Goal: Ask a question: Seek information or help from site administrators or community

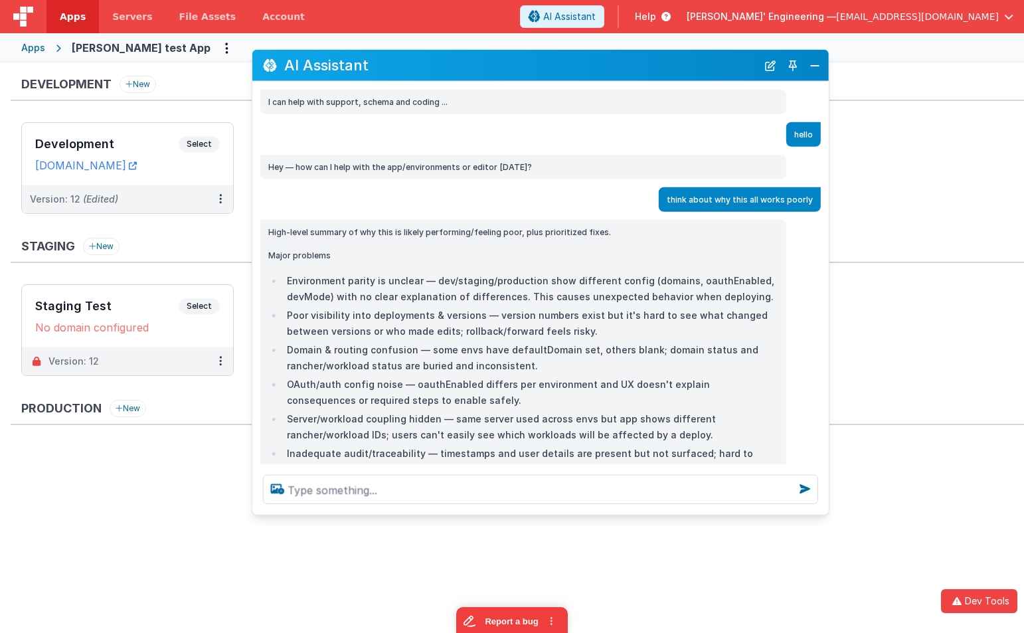
scroll to position [1293, 0]
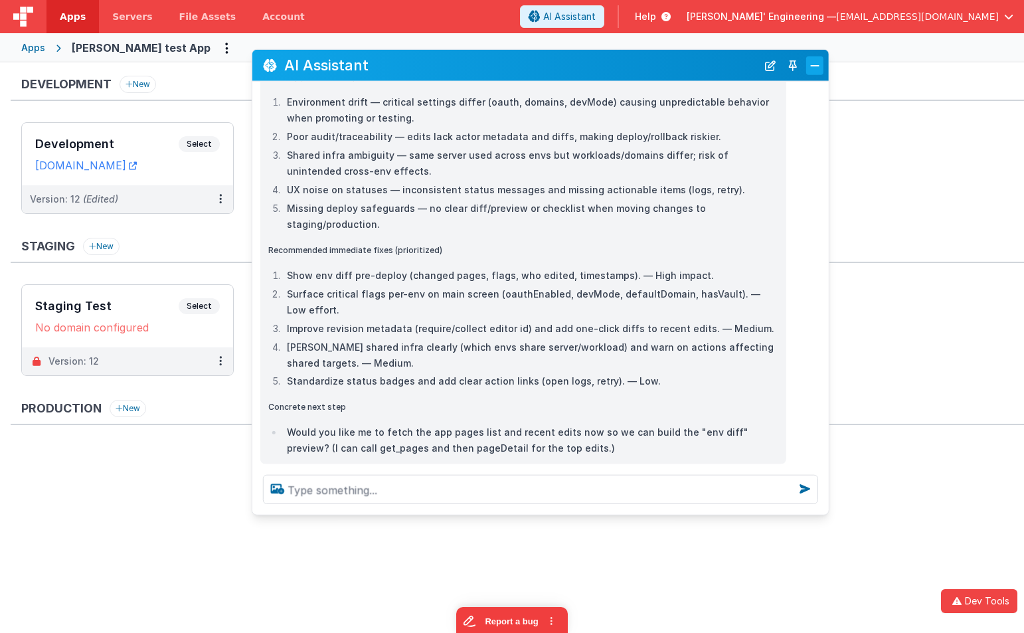
click at [820, 69] on button "Close" at bounding box center [814, 65] width 17 height 19
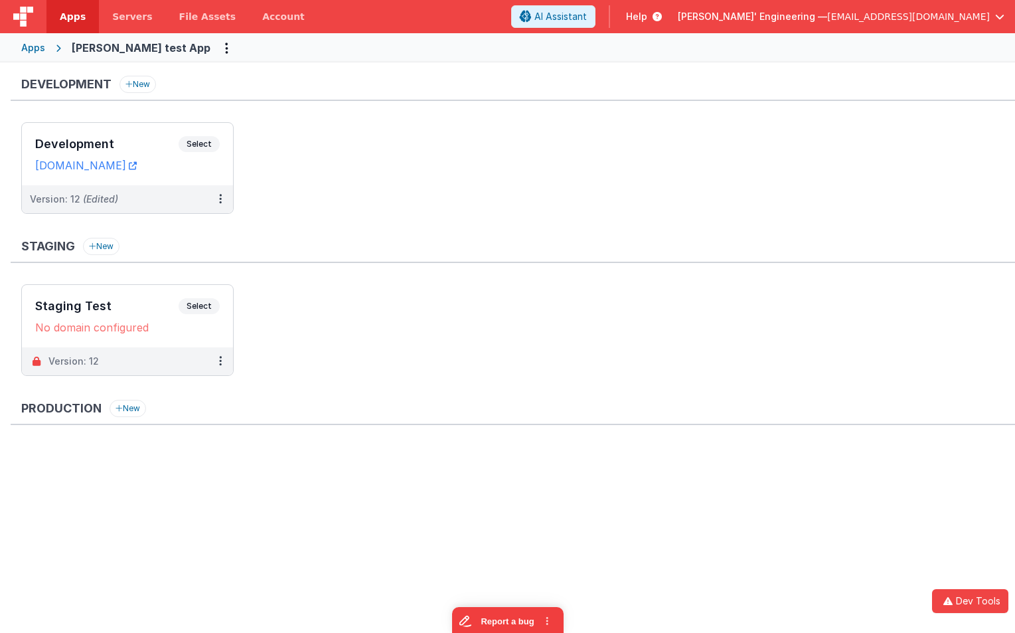
click at [359, 220] on ul "Development Select URLs [DOMAIN_NAME] Version: 12 (Edited)" at bounding box center [518, 174] width 994 height 105
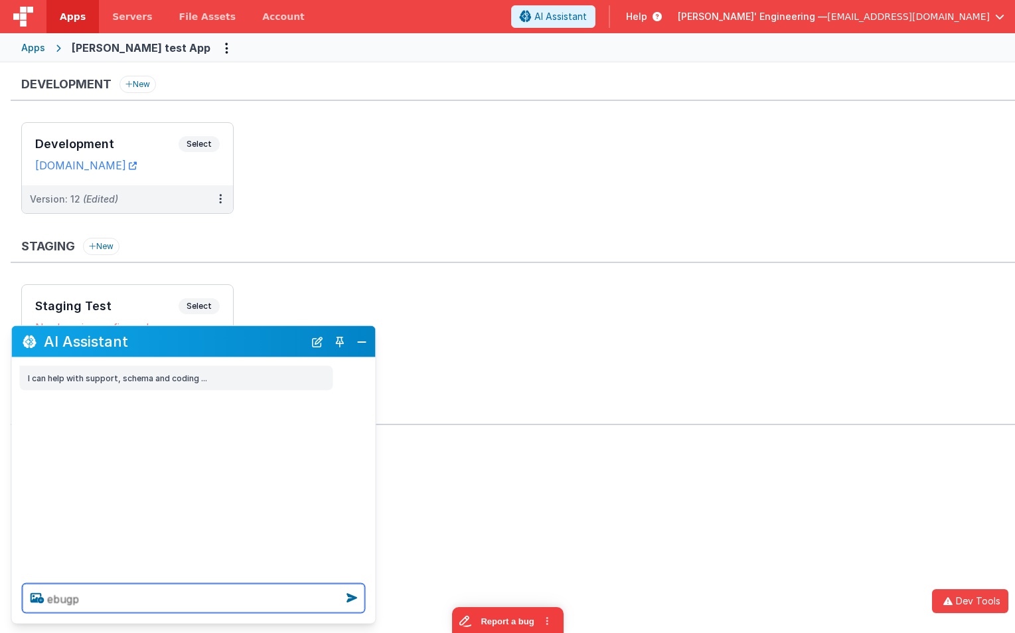
type textarea "ebugp"
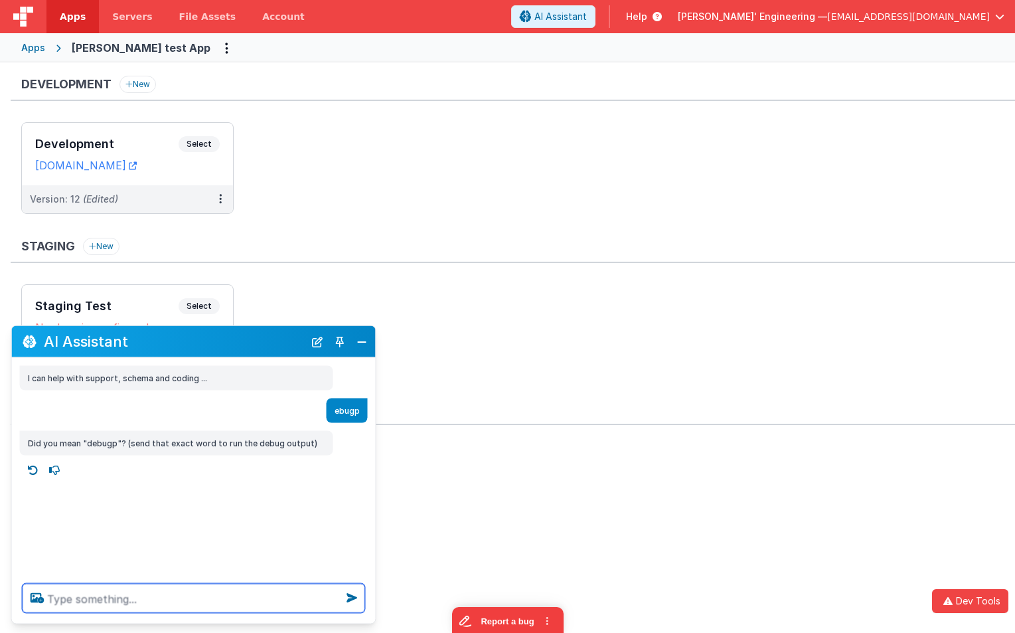
click at [192, 606] on textarea at bounding box center [194, 598] width 343 height 29
type textarea "y"
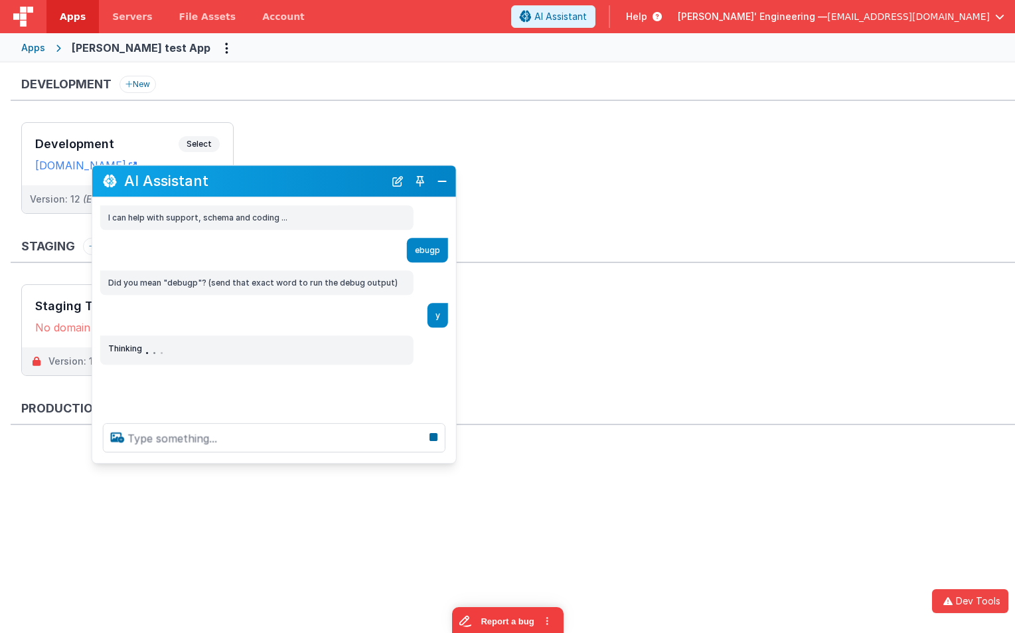
drag, startPoint x: 263, startPoint y: 338, endPoint x: 348, endPoint y: 163, distance: 194.2
click at [348, 173] on h2 "AI Assistant" at bounding box center [254, 181] width 260 height 16
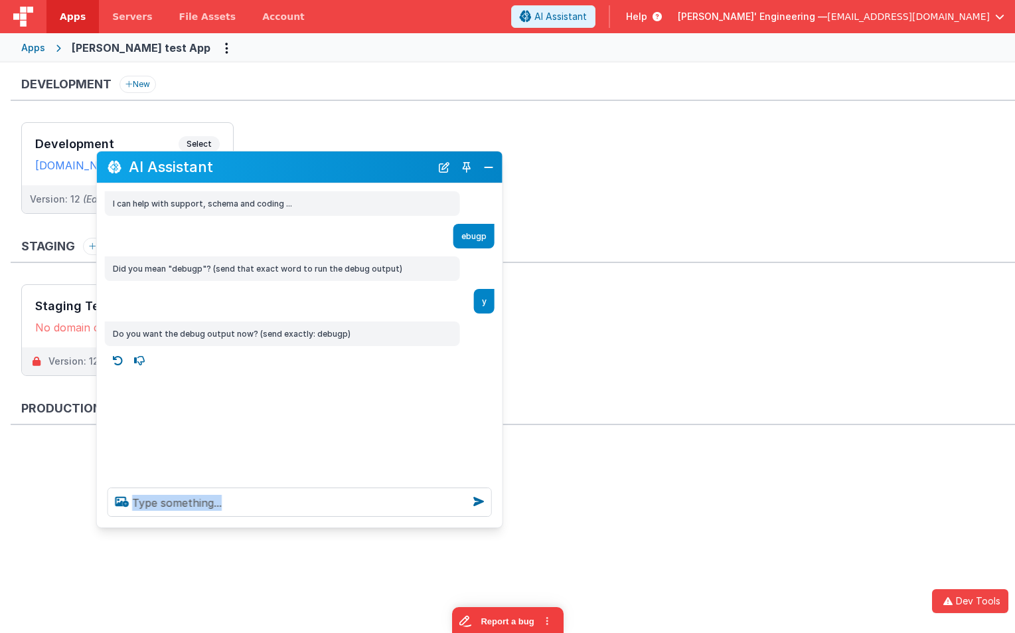
drag, startPoint x: 452, startPoint y: 446, endPoint x: 477, endPoint y: 521, distance: 78.9
click at [495, 524] on div at bounding box center [300, 502] width 406 height 50
drag, startPoint x: 451, startPoint y: 519, endPoint x: 426, endPoint y: 513, distance: 25.9
click at [450, 519] on div at bounding box center [300, 502] width 406 height 50
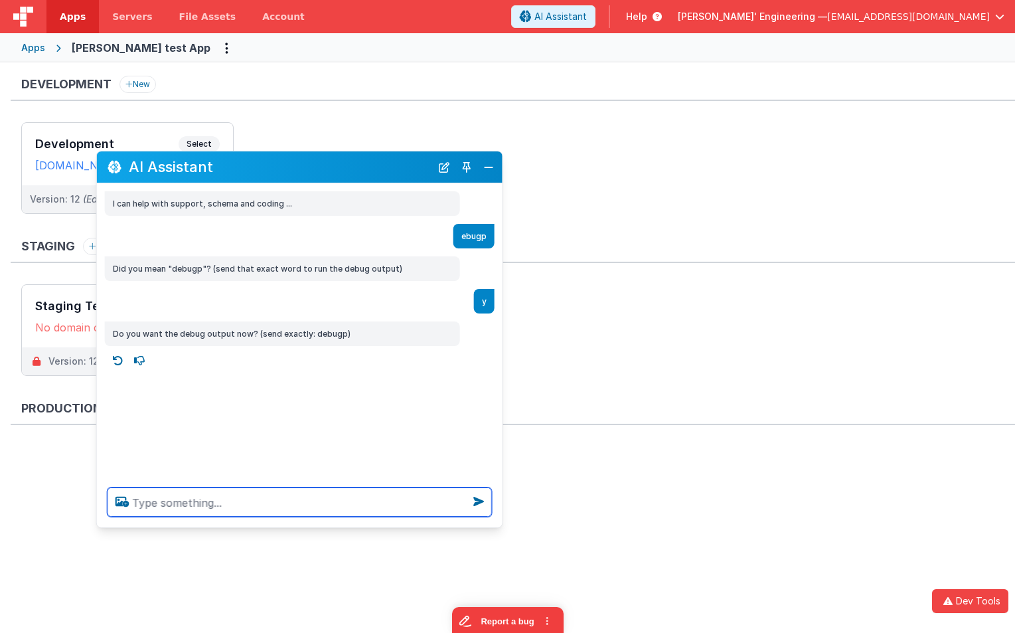
click at [405, 509] on textarea at bounding box center [300, 501] width 384 height 29
type textarea "debugp"
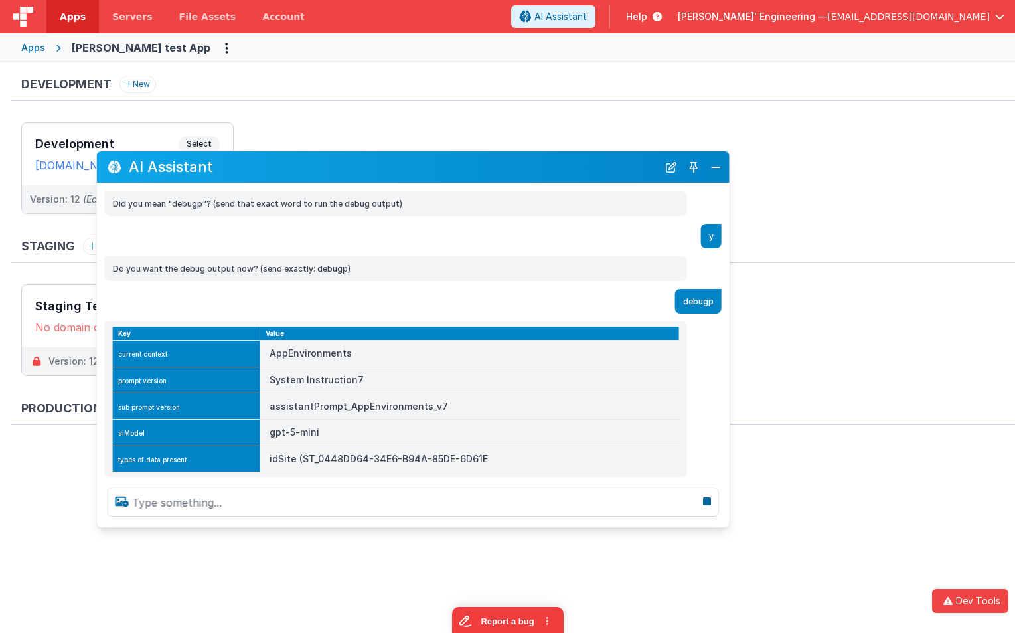
drag, startPoint x: 502, startPoint y: 204, endPoint x: 729, endPoint y: 202, distance: 227.1
click at [729, 202] on div "AI Assistant I can help with support, schema and coding ... ebugp Did you mean …" at bounding box center [413, 339] width 634 height 377
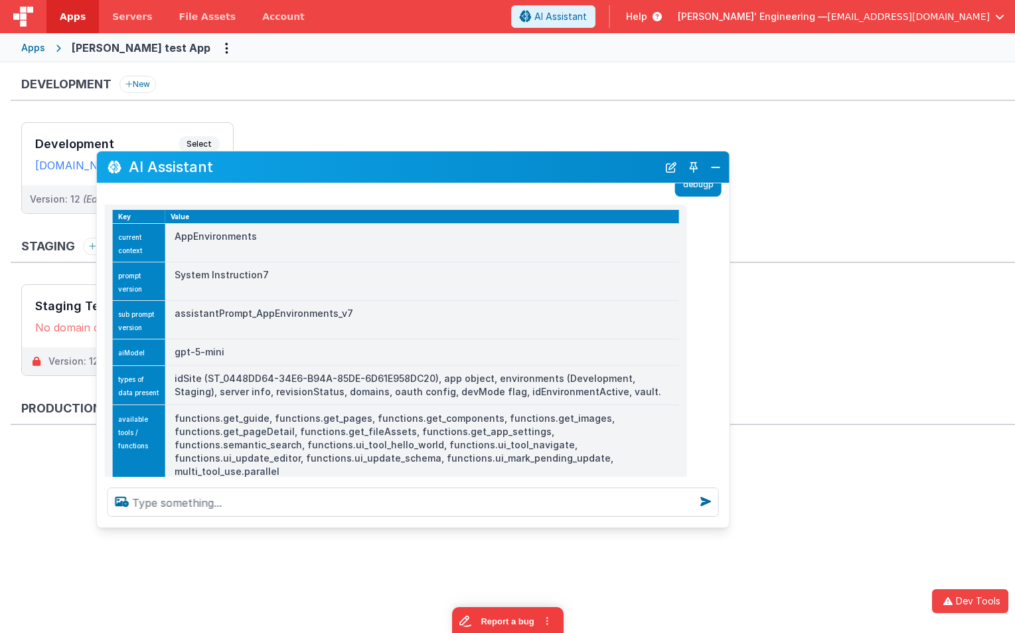
scroll to position [207, 0]
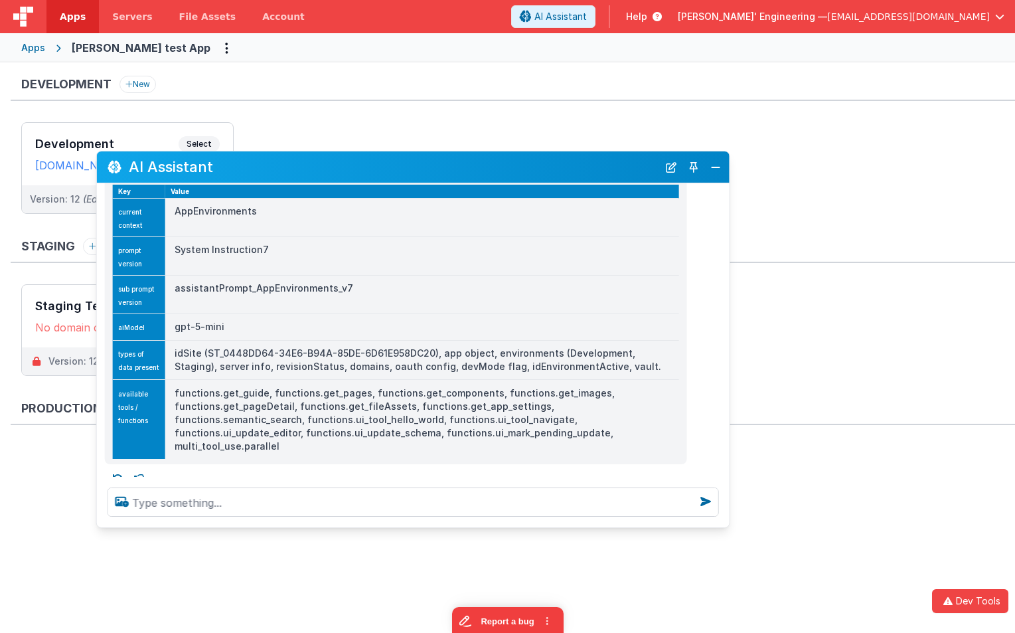
click at [309, 418] on td "functions.get_guide, functions.get_pages, functions.get_components, functions.g…" at bounding box center [422, 419] width 514 height 79
click at [116, 468] on icon at bounding box center [118, 478] width 21 height 21
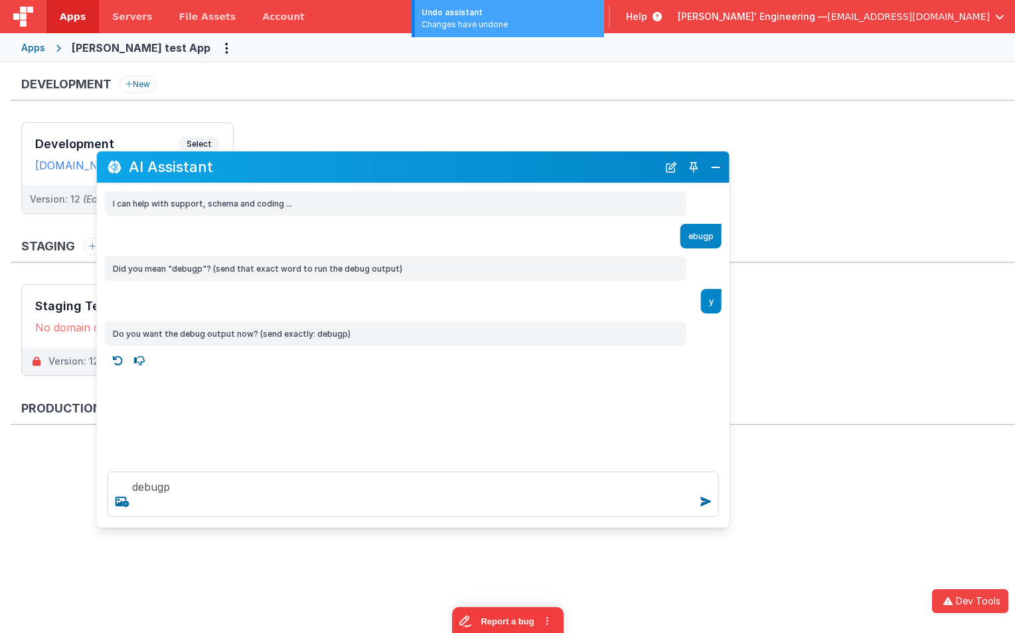
scroll to position [0, 0]
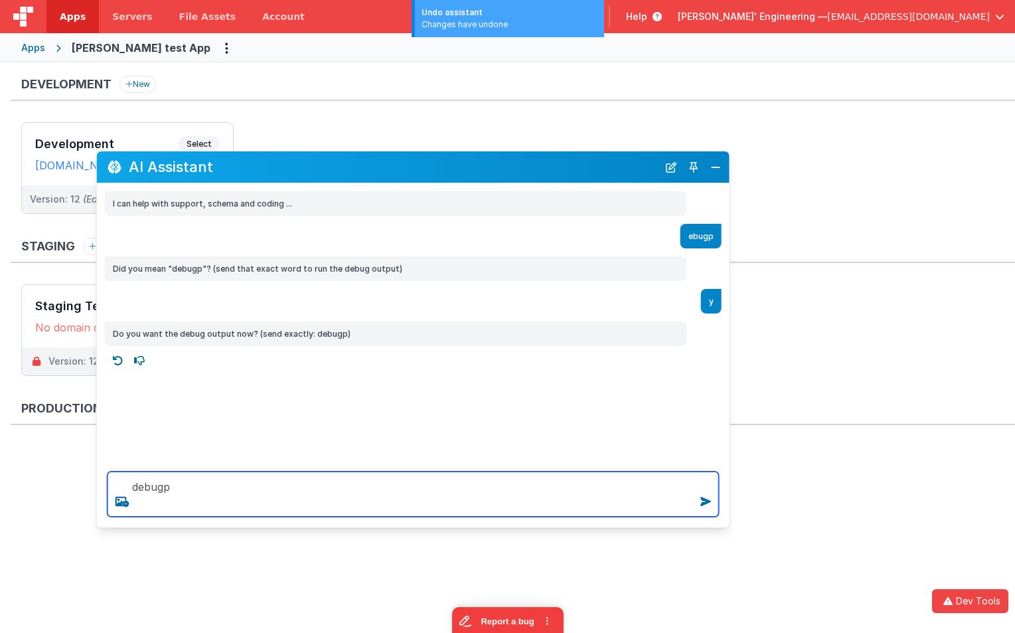
click at [239, 489] on textarea "debugp" at bounding box center [414, 493] width 612 height 45
type textarea "debugp"
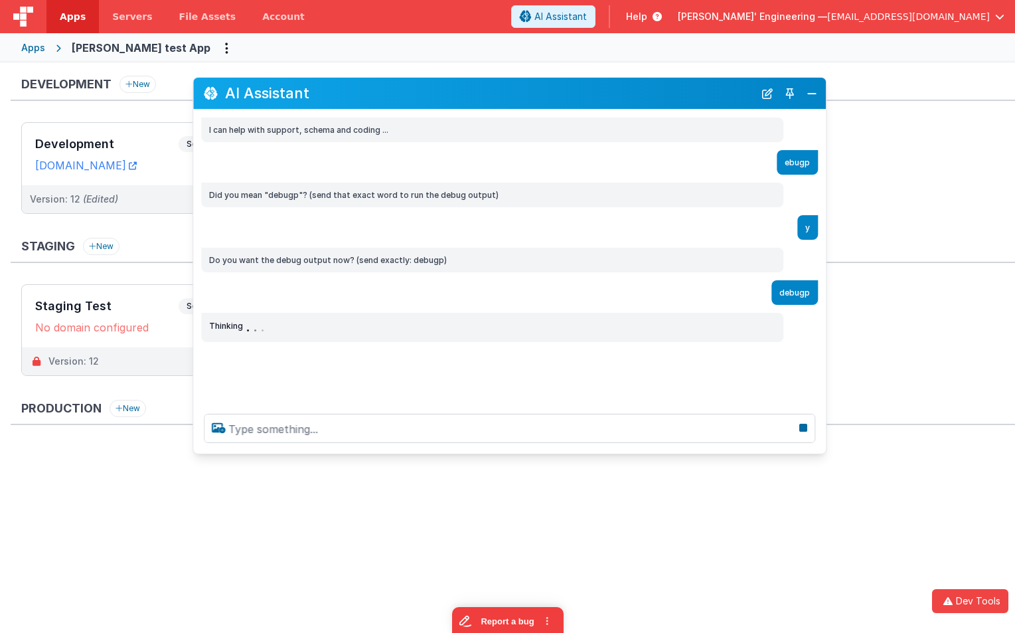
drag, startPoint x: 582, startPoint y: 169, endPoint x: 678, endPoint y: 96, distance: 120.8
click at [679, 96] on h2 "AI Assistant" at bounding box center [489, 93] width 529 height 16
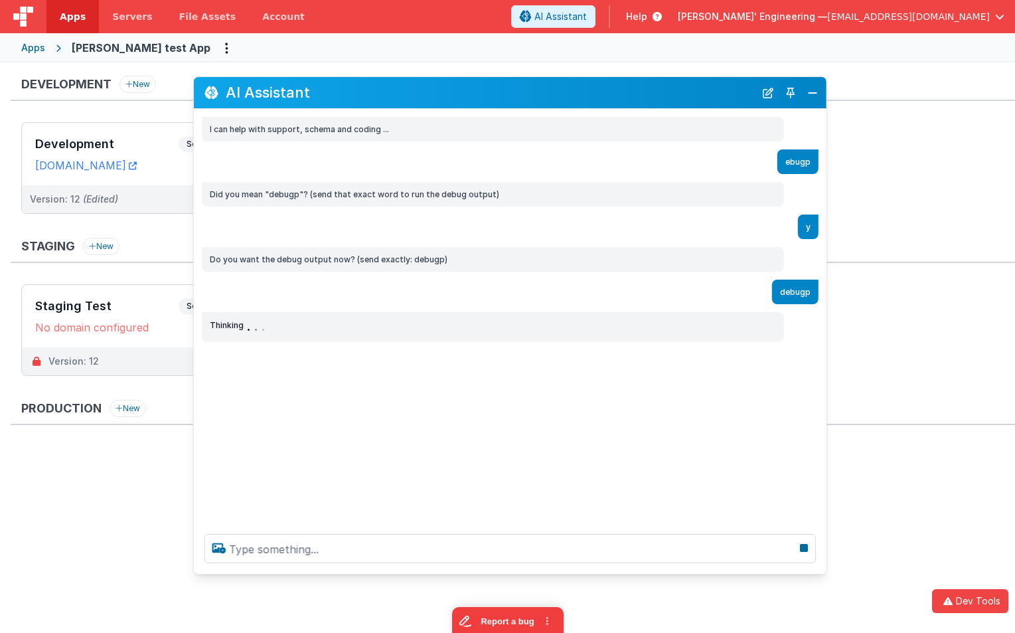
drag, startPoint x: 552, startPoint y: 452, endPoint x: 544, endPoint y: 573, distance: 121.1
click at [544, 573] on div at bounding box center [510, 548] width 633 height 50
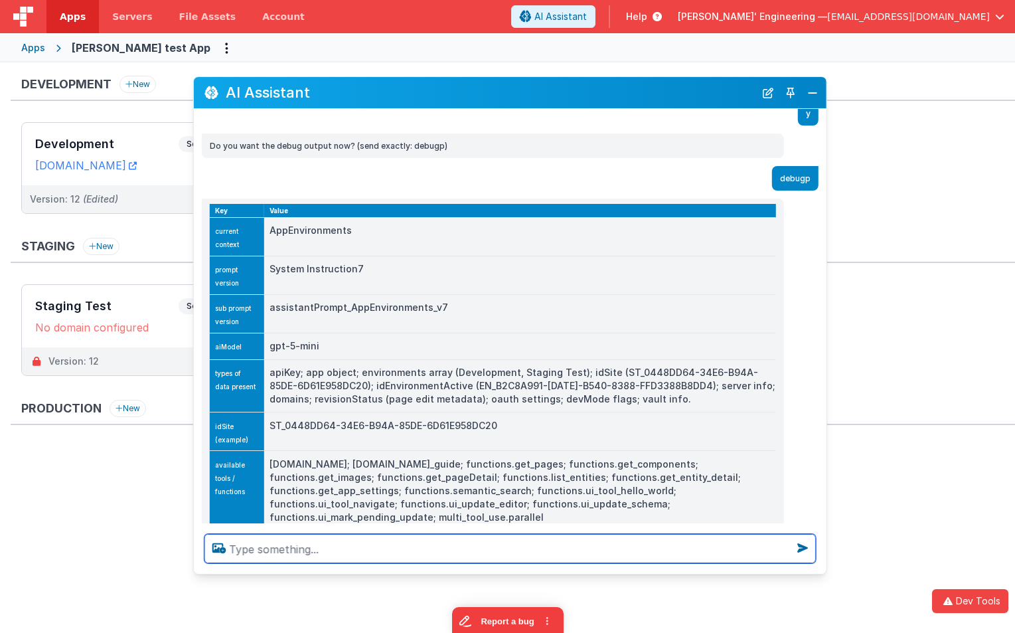
scroll to position [139, 0]
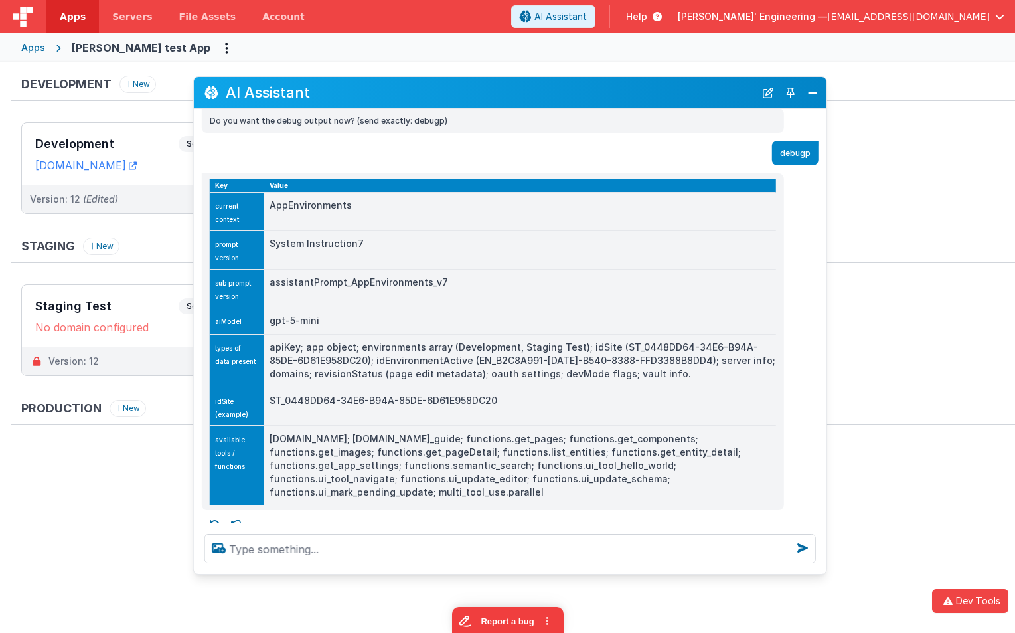
click at [530, 481] on td "[DOMAIN_NAME]; [DOMAIN_NAME]_guide; functions.get_pages; functions.get_componen…" at bounding box center [520, 465] width 512 height 79
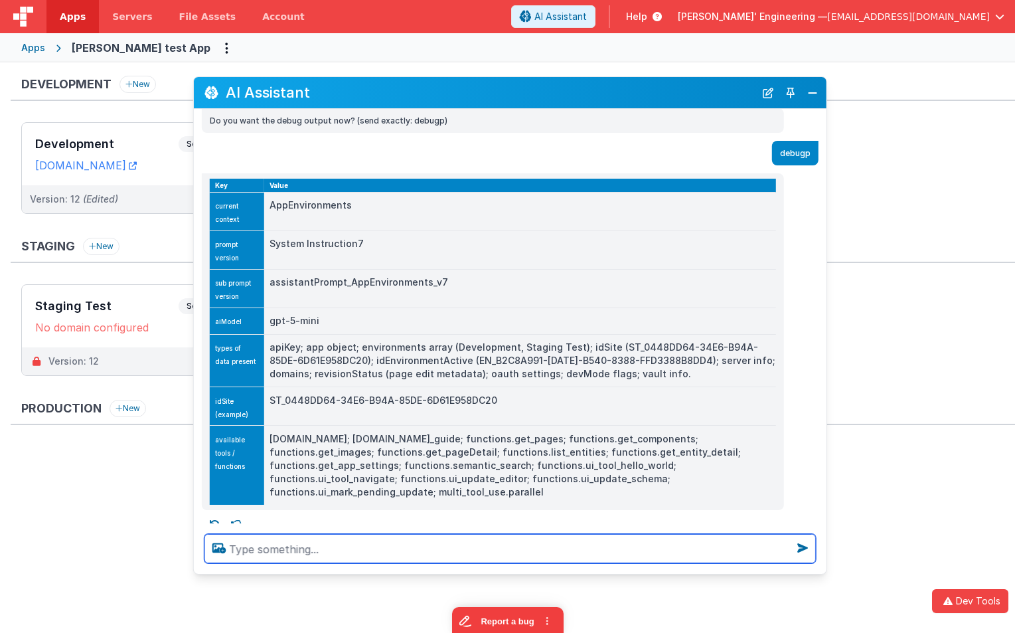
drag, startPoint x: 481, startPoint y: 539, endPoint x: 470, endPoint y: 536, distance: 11.0
click at [479, 539] on textarea at bounding box center [511, 548] width 612 height 29
click at [338, 556] on textarea "list the servers" at bounding box center [511, 548] width 612 height 29
type textarea "list the servers"
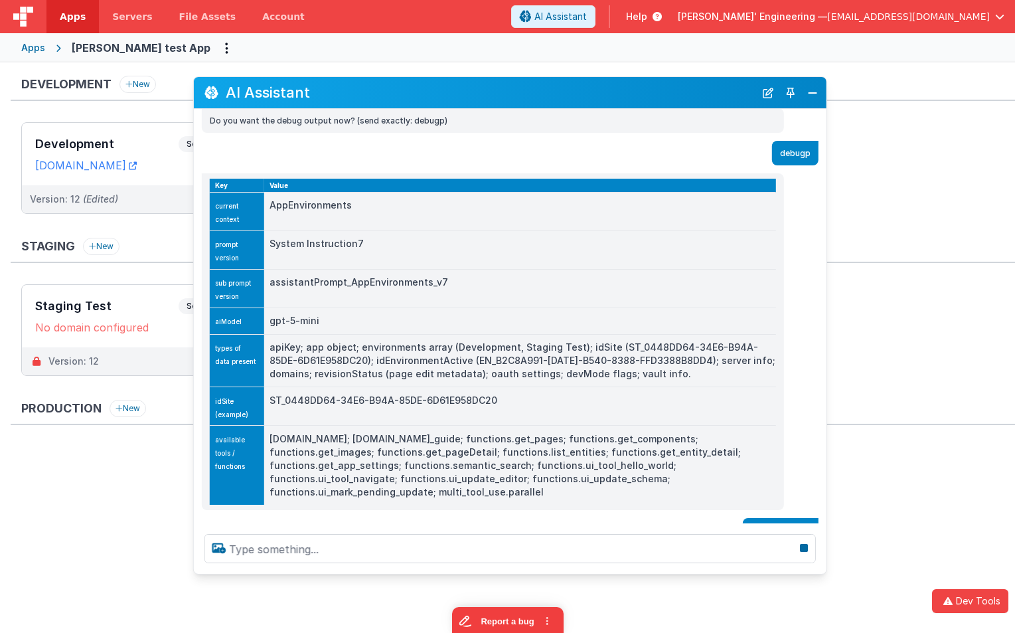
scroll to position [183, 0]
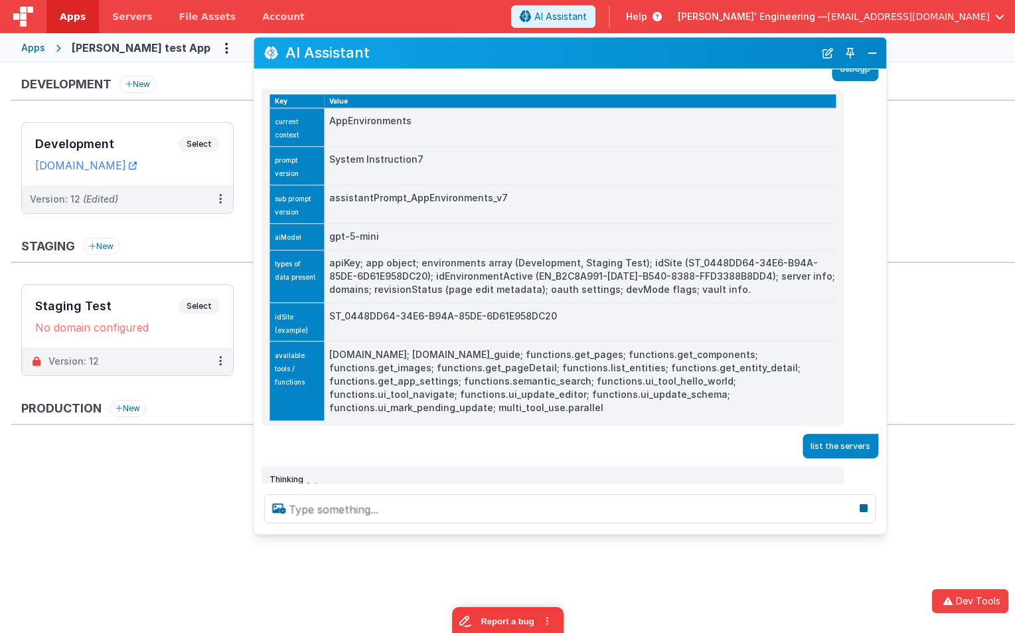
drag, startPoint x: 495, startPoint y: 97, endPoint x: 555, endPoint y: 58, distance: 72.0
click at [555, 57] on h2 "AI Assistant" at bounding box center [550, 53] width 529 height 16
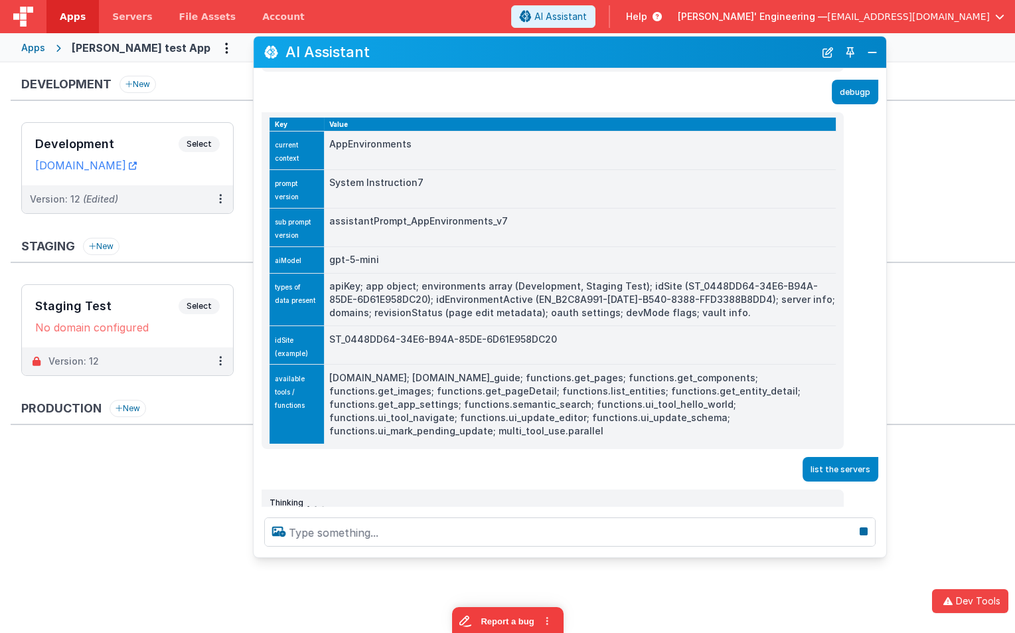
drag, startPoint x: 533, startPoint y: 534, endPoint x: 533, endPoint y: 558, distance: 23.9
click at [533, 558] on section "Development New Development Select URLs [DOMAIN_NAME] Version: 12 (Edited) Stag…" at bounding box center [507, 347] width 1015 height 570
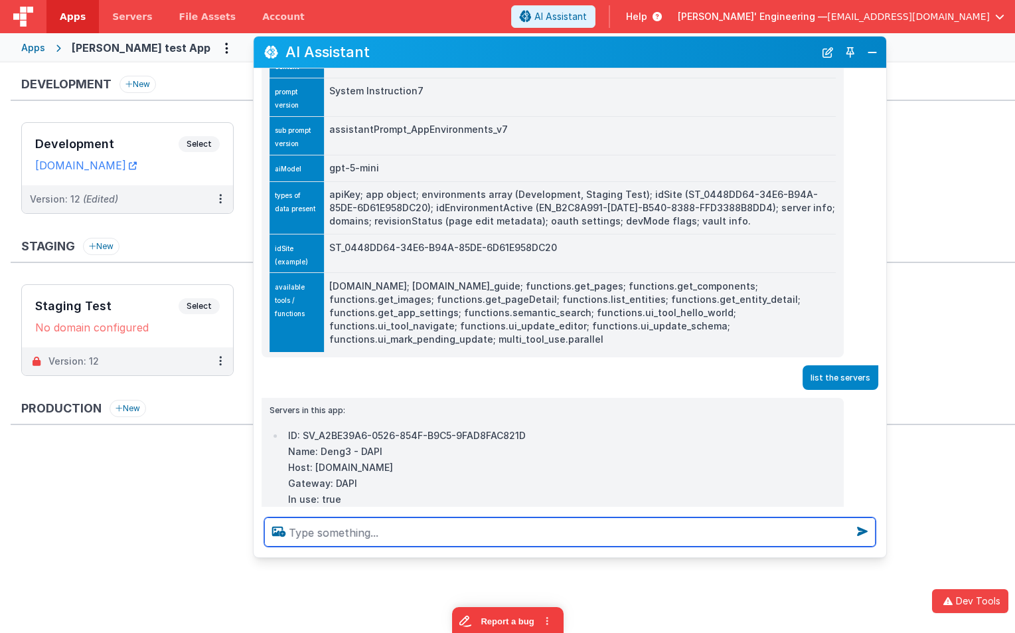
scroll to position [295, 0]
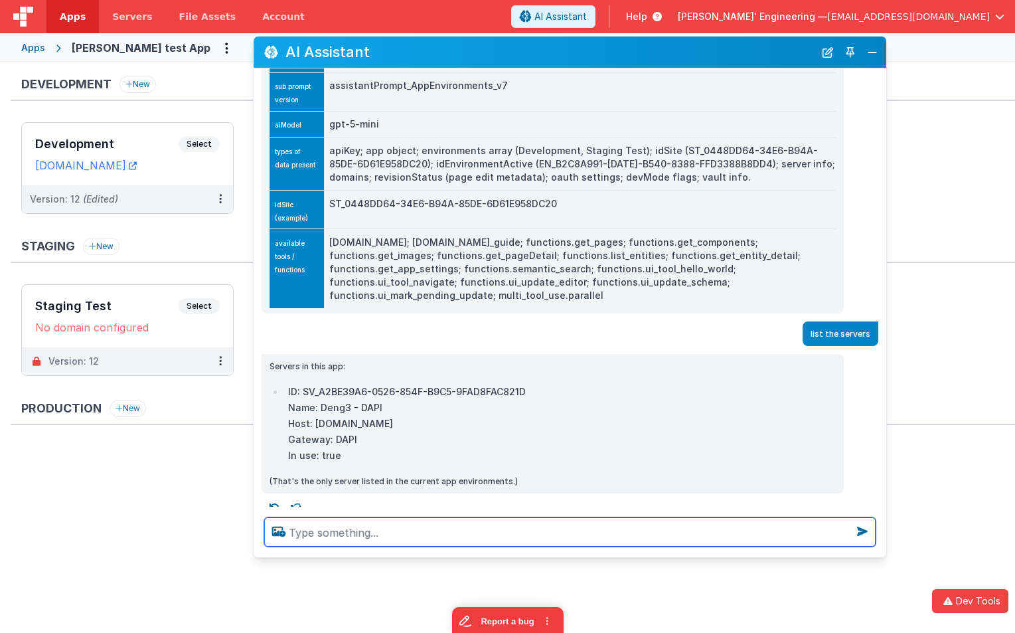
click at [446, 529] on textarea at bounding box center [570, 531] width 612 height 29
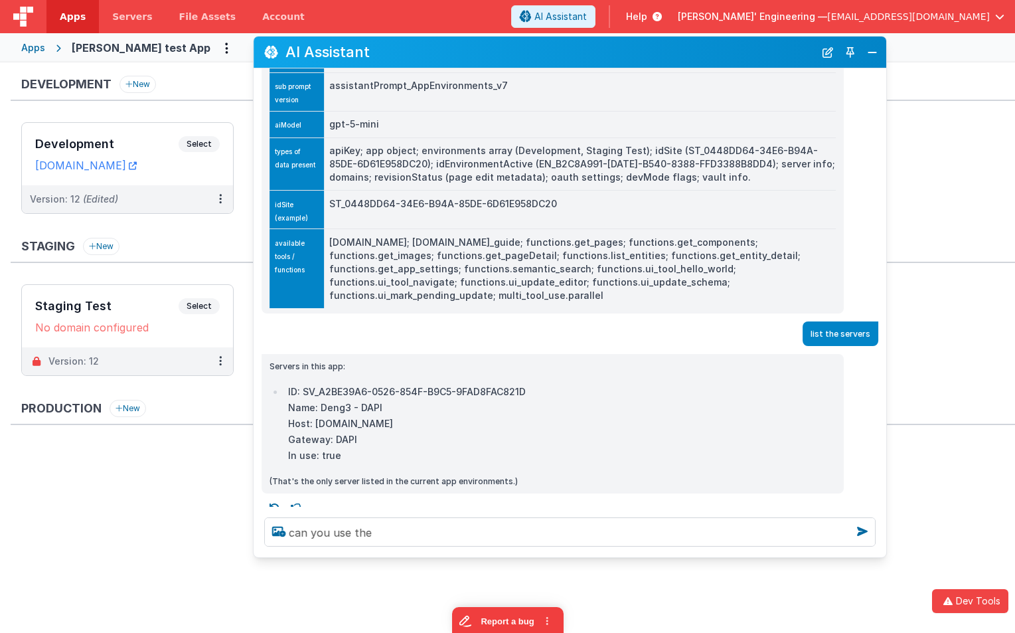
click at [517, 254] on td "[DOMAIN_NAME]; [DOMAIN_NAME]_guide; functions.get_pages; functions.get_componen…" at bounding box center [580, 268] width 512 height 79
click at [516, 254] on td "[DOMAIN_NAME]; [DOMAIN_NAME]_guide; functions.get_pages; functions.get_componen…" at bounding box center [580, 268] width 512 height 79
copy td "list_entities"
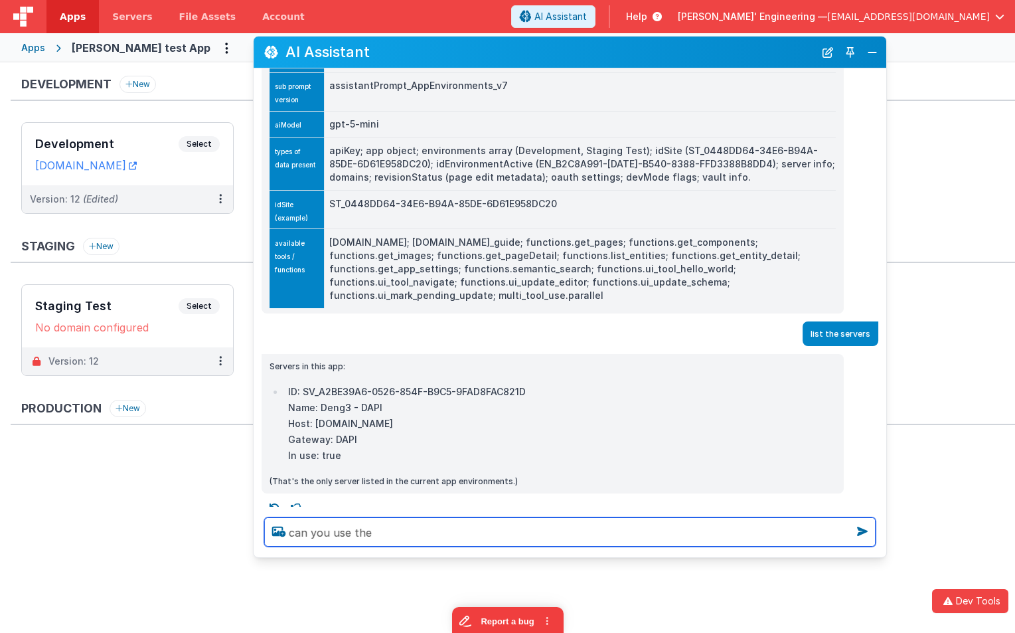
click at [431, 540] on textarea "can you use the" at bounding box center [570, 531] width 612 height 29
paste textarea "list_entities"
type textarea "can you use the list_entities tool?"
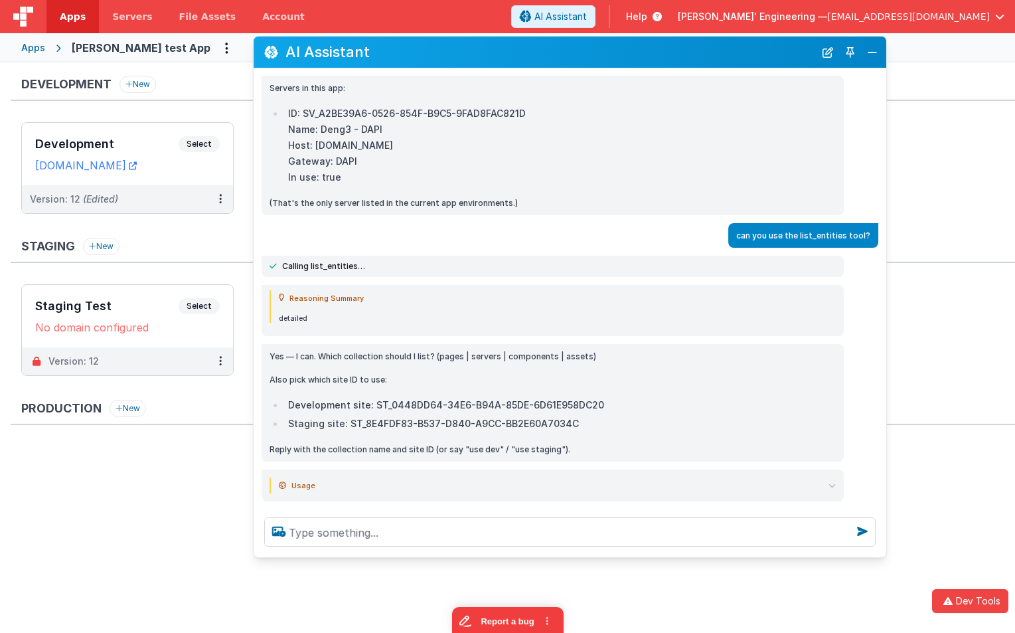
scroll to position [581, 0]
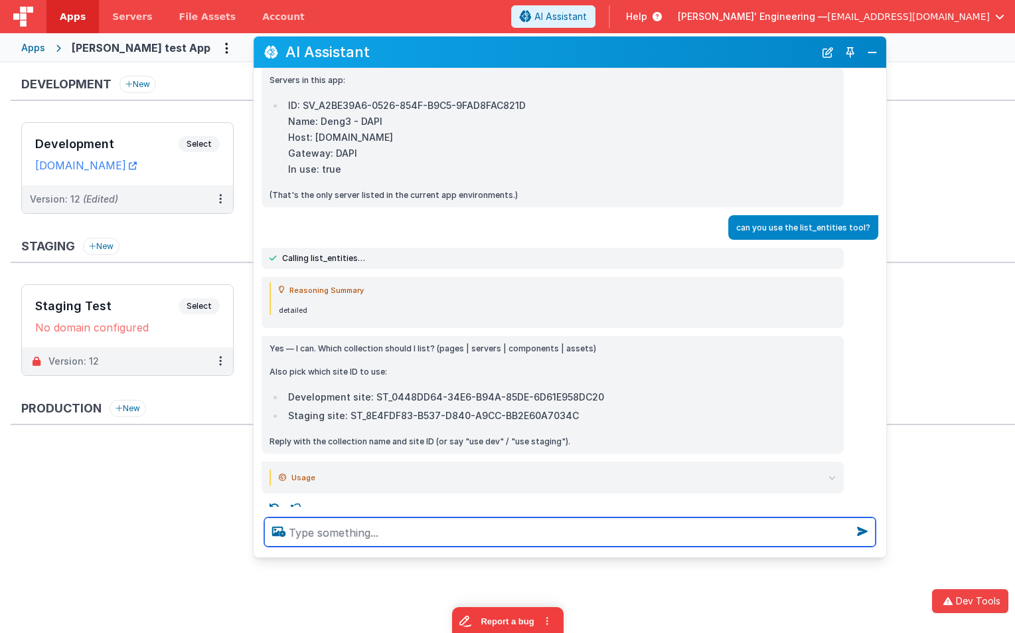
click at [353, 529] on textarea at bounding box center [570, 531] width 612 height 29
type textarea "either"
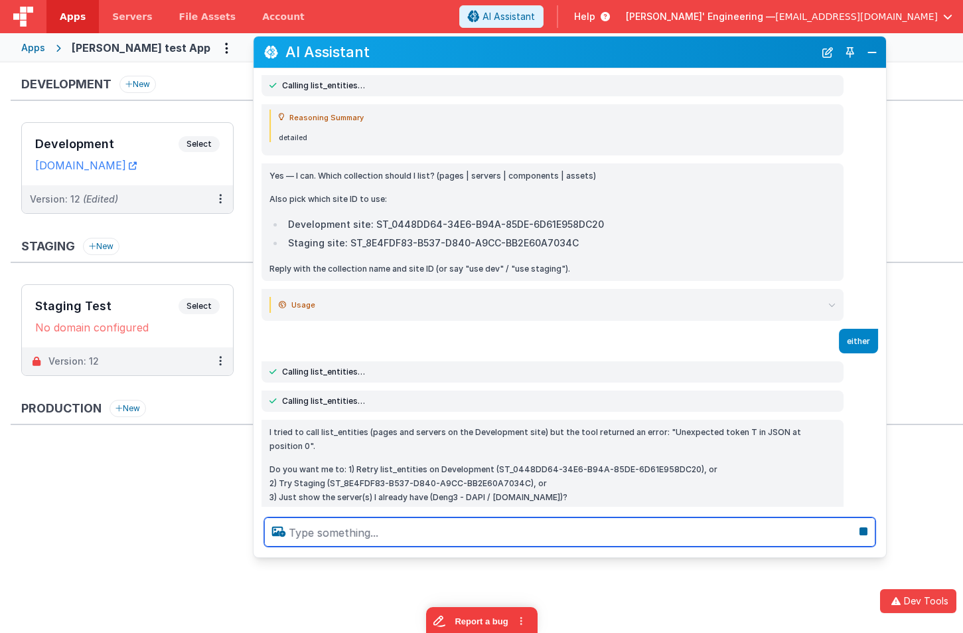
scroll to position [779, 0]
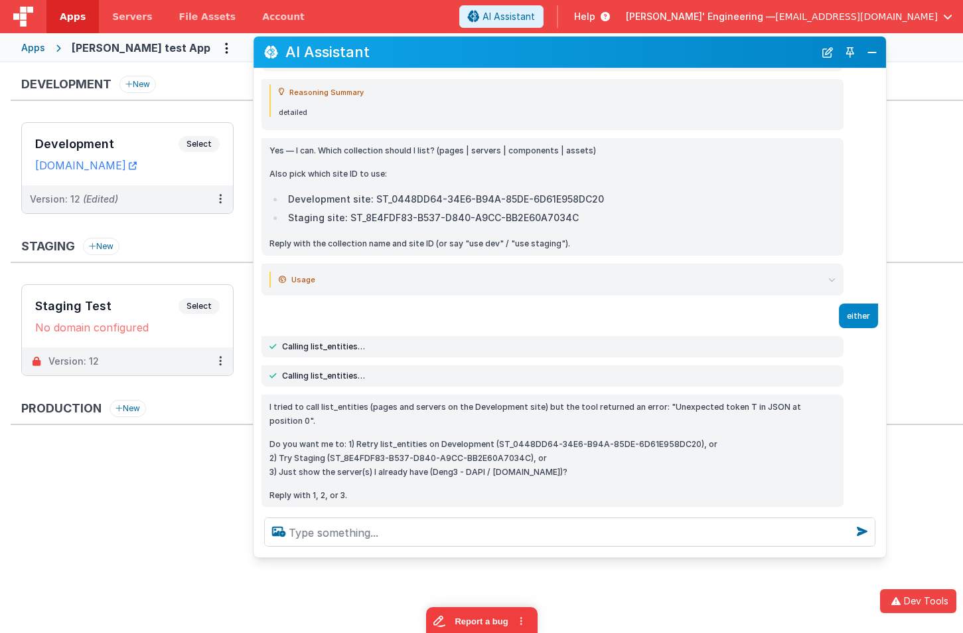
drag, startPoint x: 411, startPoint y: 416, endPoint x: 601, endPoint y: 444, distance: 191.8
click at [601, 444] on p "Do you want me to: 1) Retry list_entities on Development (ST_0448DD64-34E6-B94A…" at bounding box center [553, 458] width 566 height 42
click at [823, 54] on button "New Chat" at bounding box center [828, 52] width 19 height 19
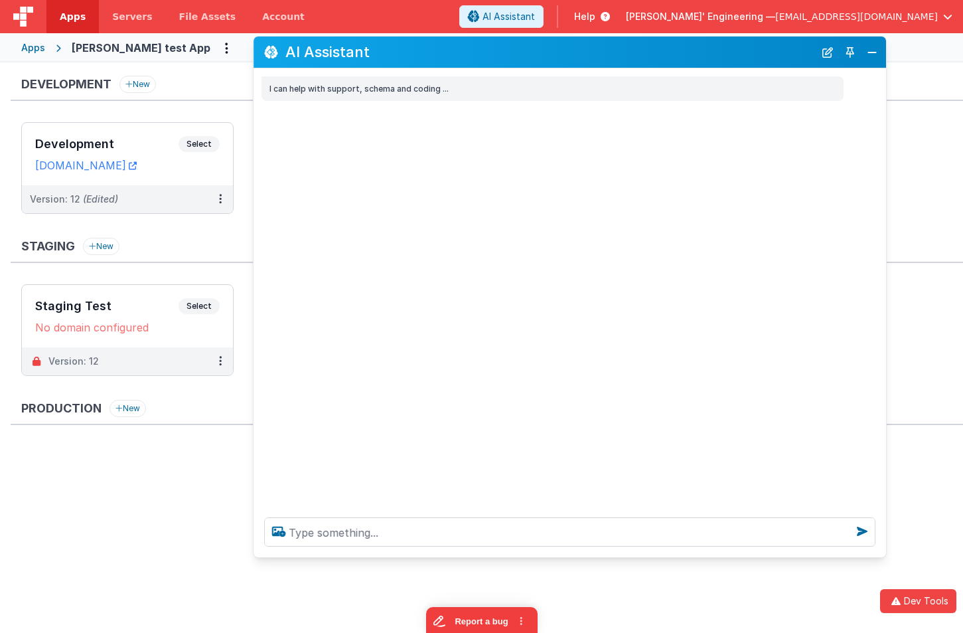
scroll to position [0, 0]
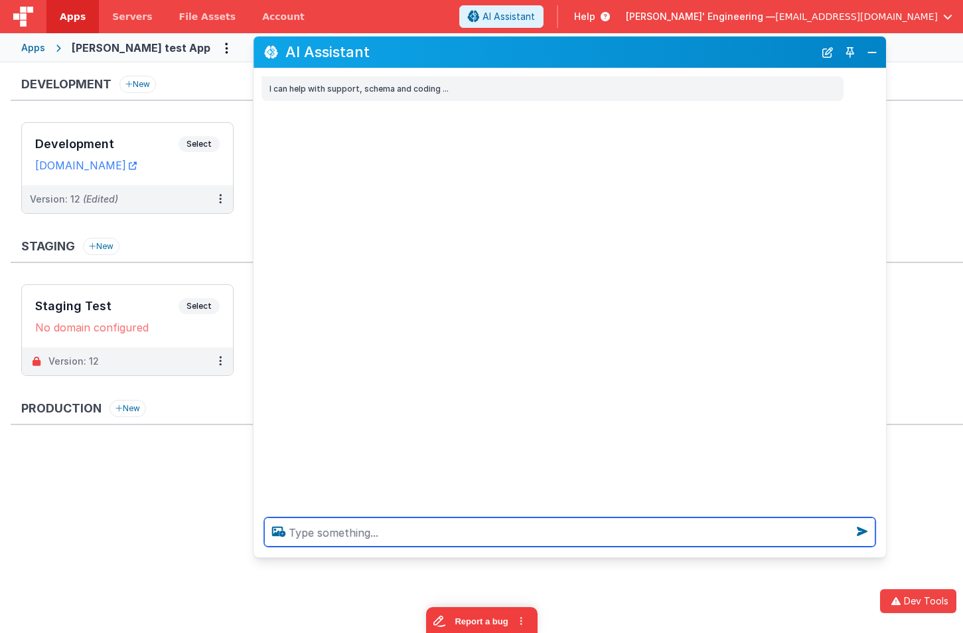
click at [376, 525] on textarea at bounding box center [570, 531] width 612 height 29
type textarea "get a list of servers"
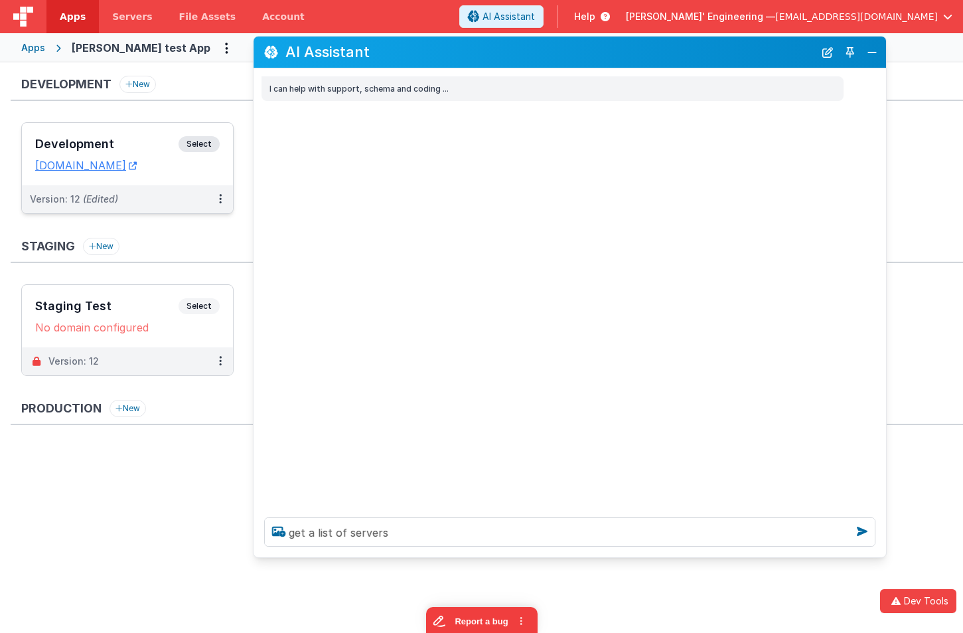
click at [211, 138] on span "Select" at bounding box center [199, 144] width 41 height 16
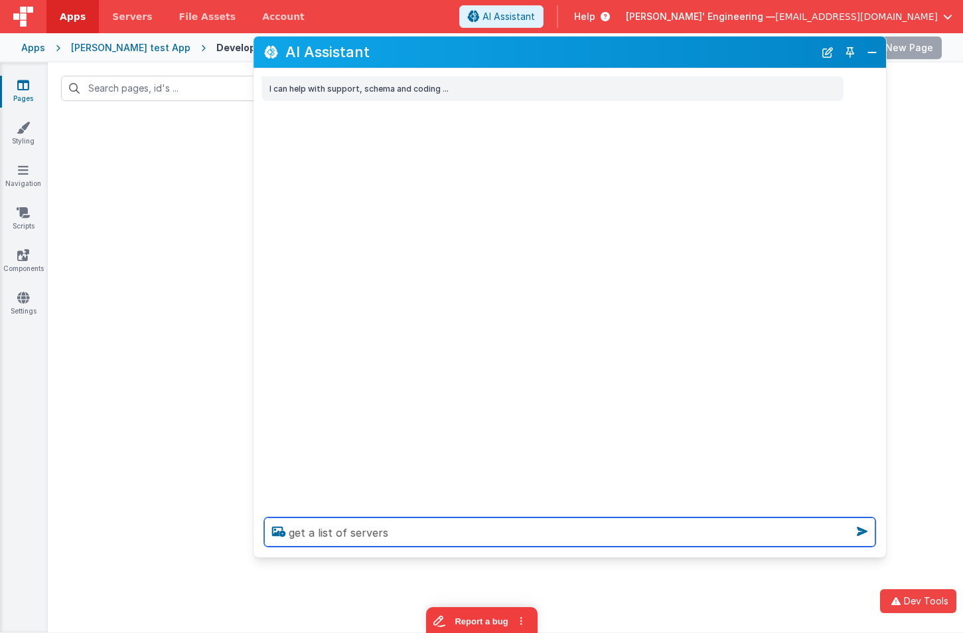
click at [414, 536] on textarea "get a list of servers" at bounding box center [570, 531] width 612 height 29
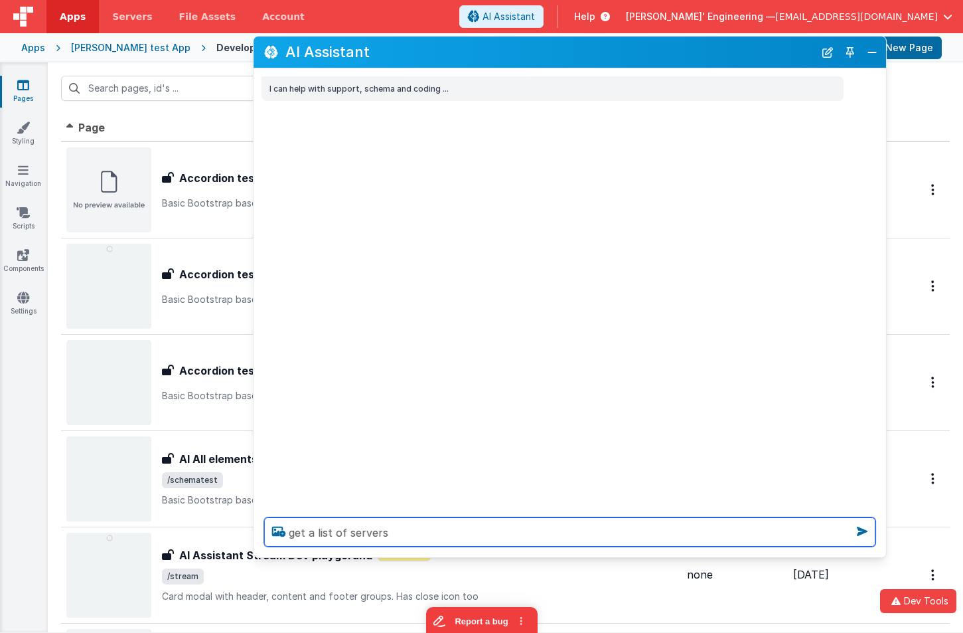
type textarea "get a list of servers"
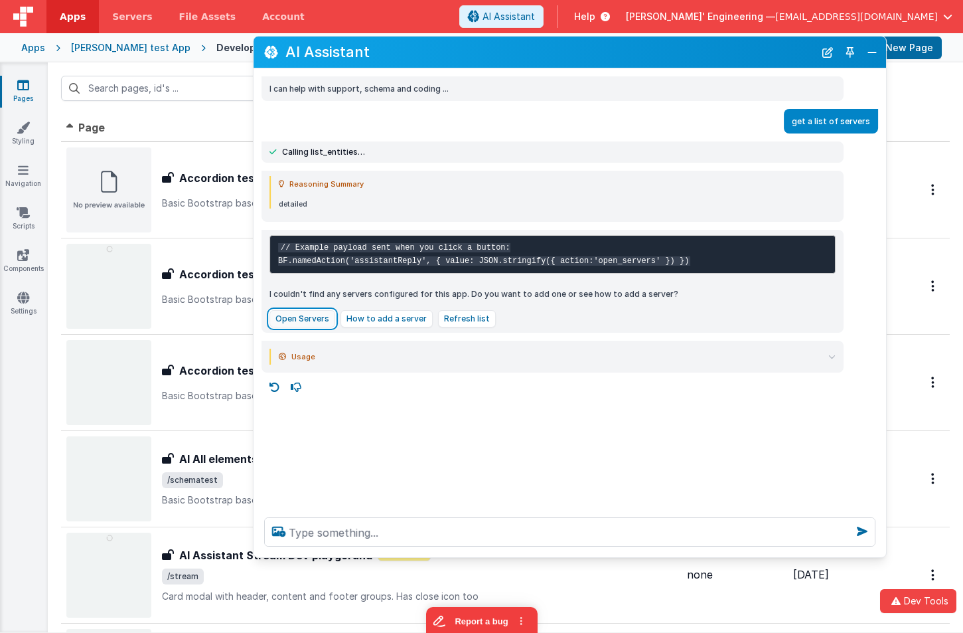
drag, startPoint x: 310, startPoint y: 329, endPoint x: 323, endPoint y: 329, distance: 12.6
click at [310, 327] on button "Open Servers" at bounding box center [303, 318] width 66 height 17
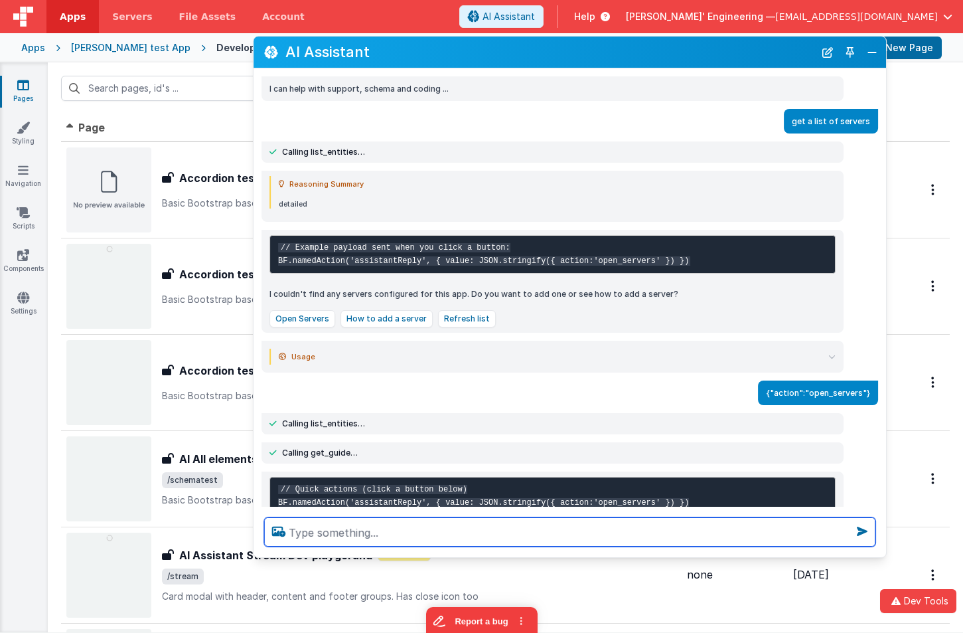
scroll to position [1, 0]
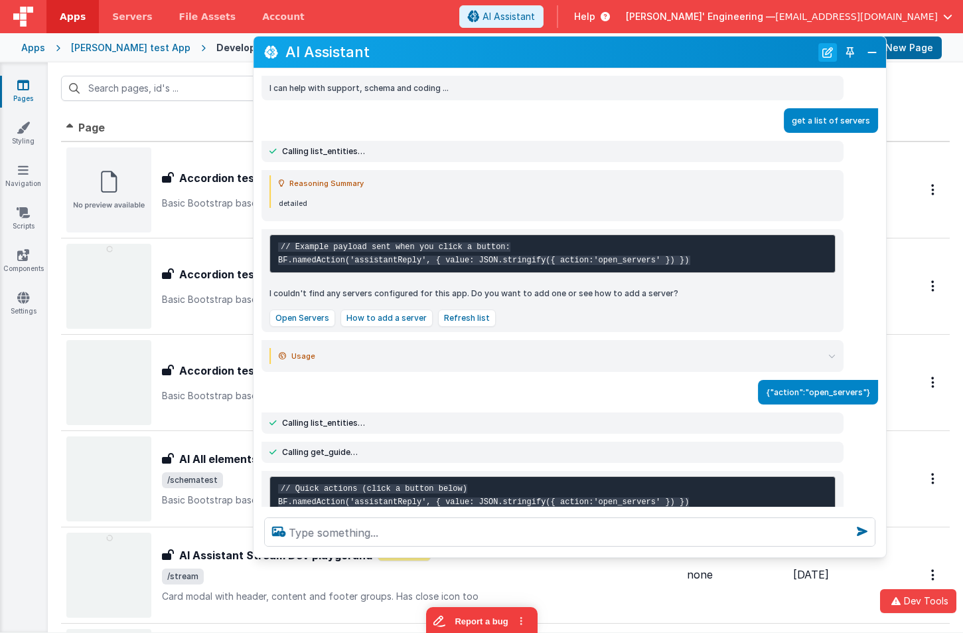
click at [829, 49] on button "New Chat" at bounding box center [828, 52] width 19 height 19
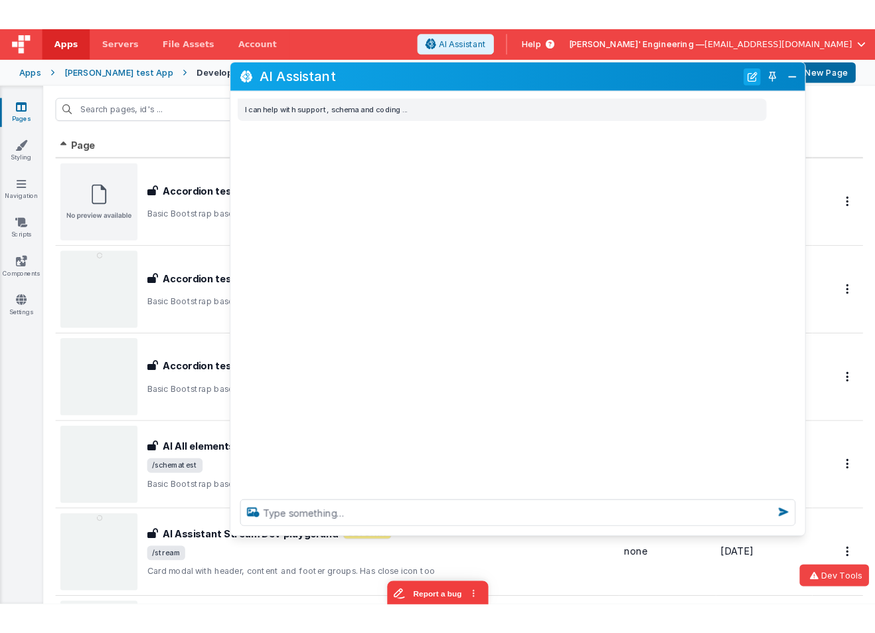
scroll to position [0, 0]
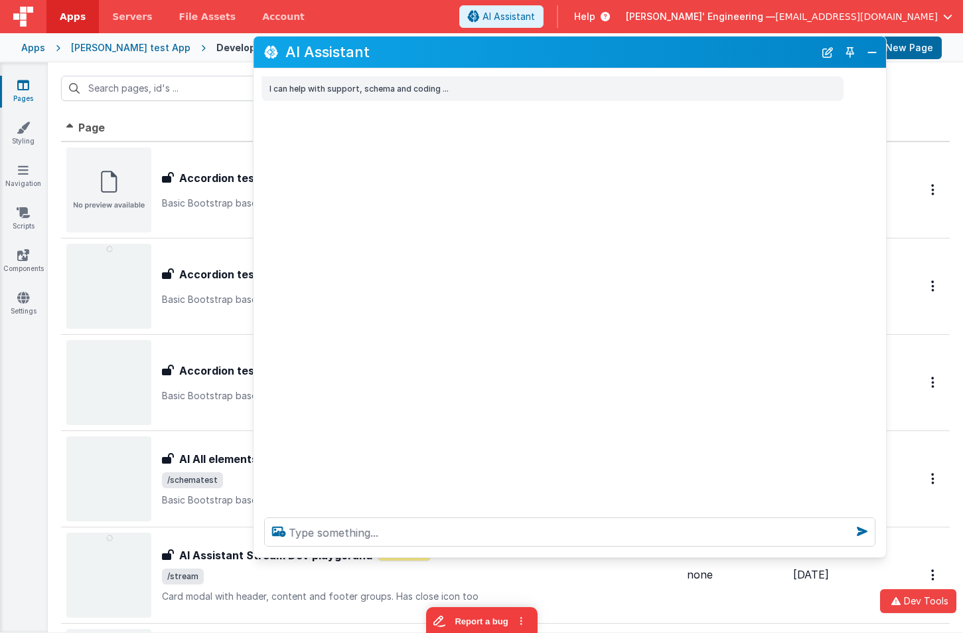
drag, startPoint x: 625, startPoint y: 50, endPoint x: 588, endPoint y: 64, distance: 38.9
click at [588, 64] on div "AI Assistant" at bounding box center [570, 52] width 633 height 31
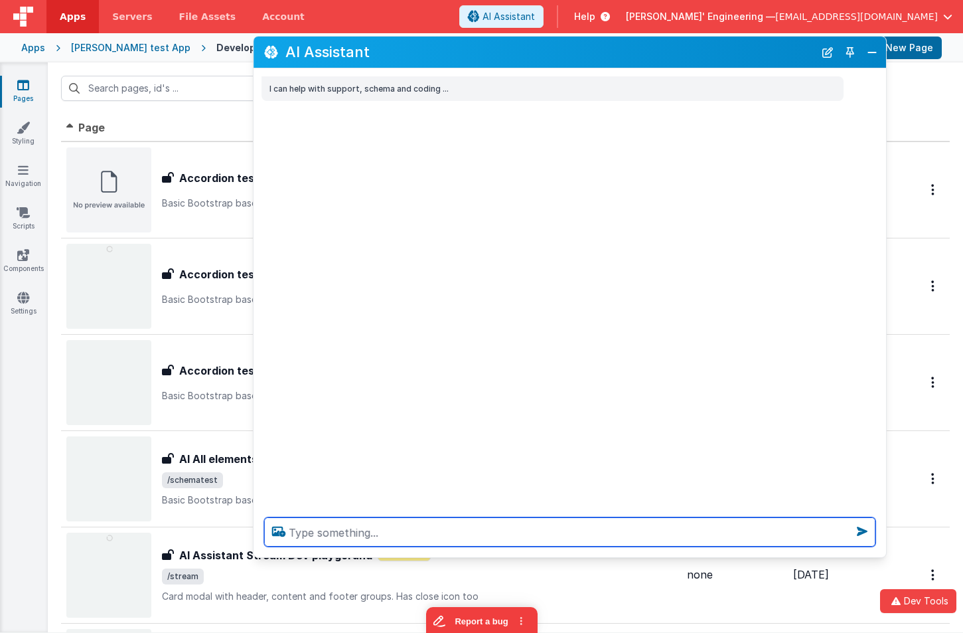
click at [493, 526] on textarea at bounding box center [570, 531] width 612 height 29
paste textarea "collection"
type textarea "get a list of servers"
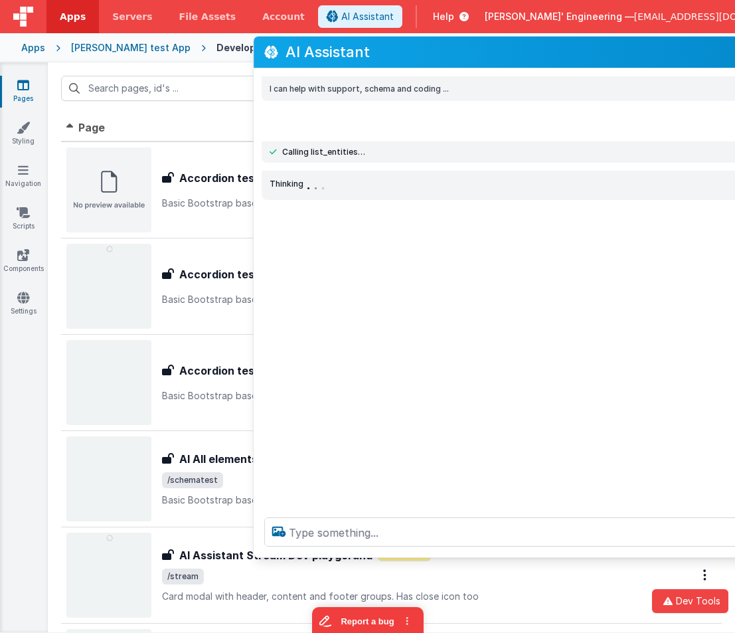
drag, startPoint x: 450, startPoint y: 49, endPoint x: 281, endPoint y: 48, distance: 169.3
click at [281, 48] on div "AI Assistant" at bounding box center [570, 52] width 633 height 31
drag, startPoint x: 459, startPoint y: 56, endPoint x: 309, endPoint y: 56, distance: 149.4
click at [309, 56] on h2 "AI Assistant" at bounding box center [550, 52] width 529 height 16
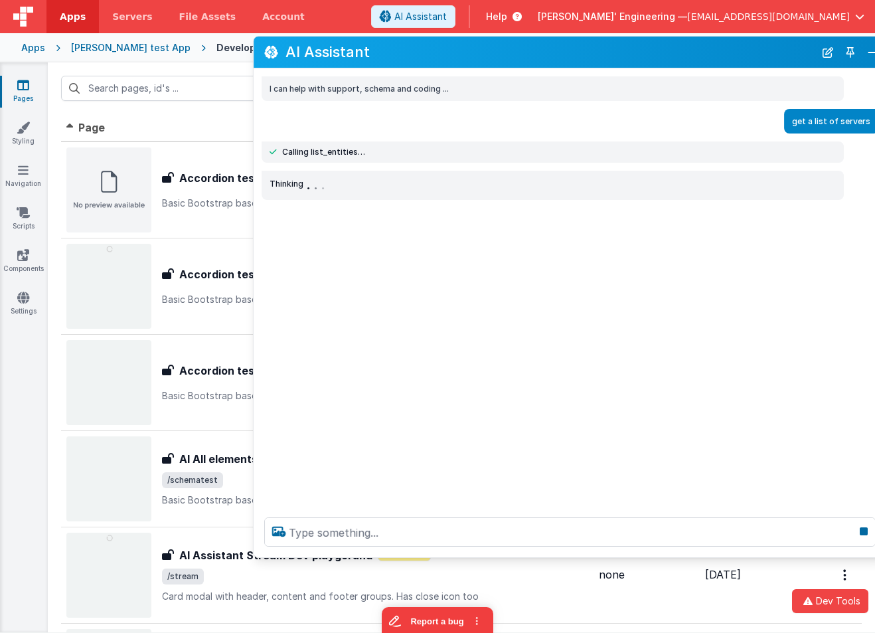
click at [852, 50] on button "Toggle Pin" at bounding box center [850, 52] width 19 height 19
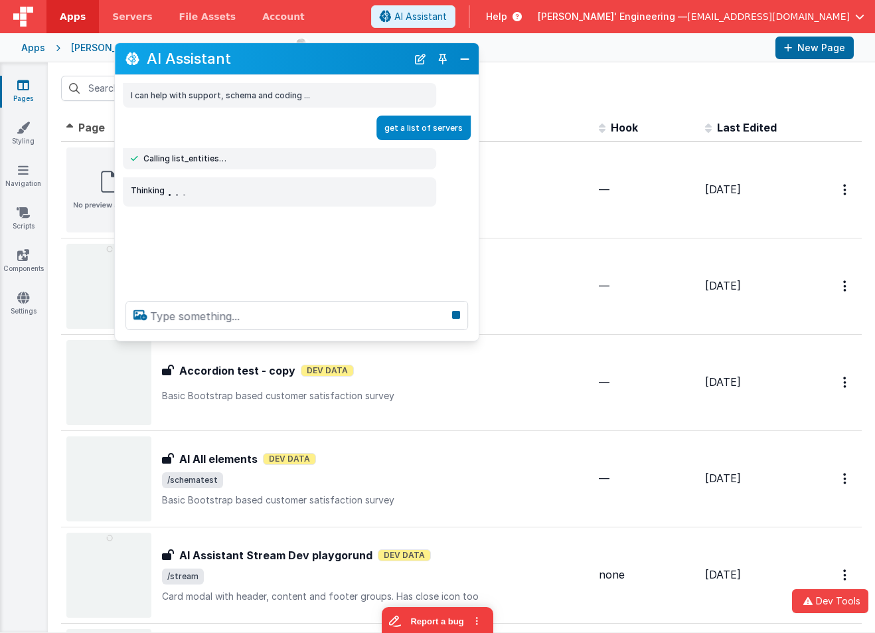
drag, startPoint x: 222, startPoint y: 336, endPoint x: 320, endPoint y: 64, distance: 289.4
click at [320, 64] on h2 "AI Assistant" at bounding box center [277, 58] width 260 height 16
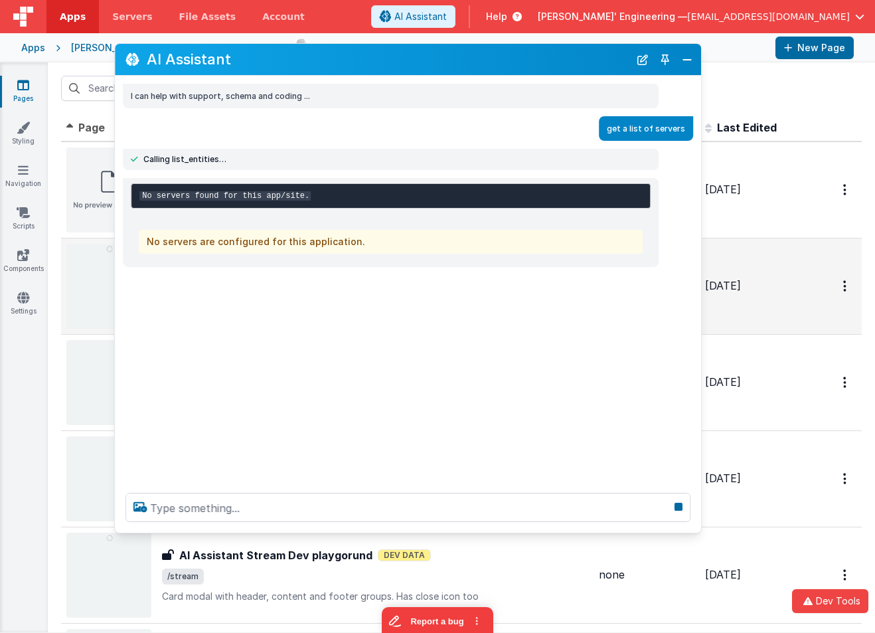
drag, startPoint x: 473, startPoint y: 338, endPoint x: 739, endPoint y: 293, distance: 269.9
click at [695, 529] on div at bounding box center [408, 507] width 586 height 50
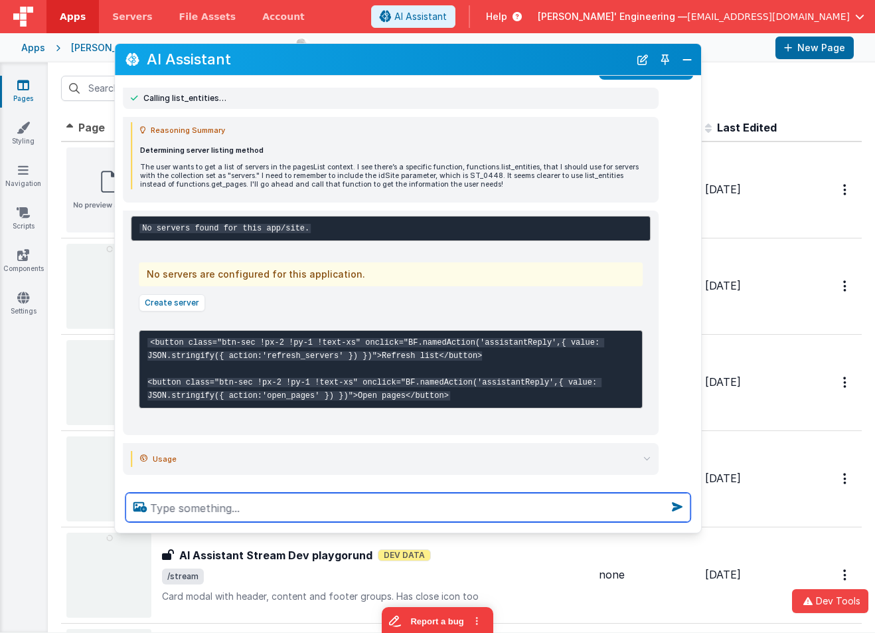
scroll to position [92, 0]
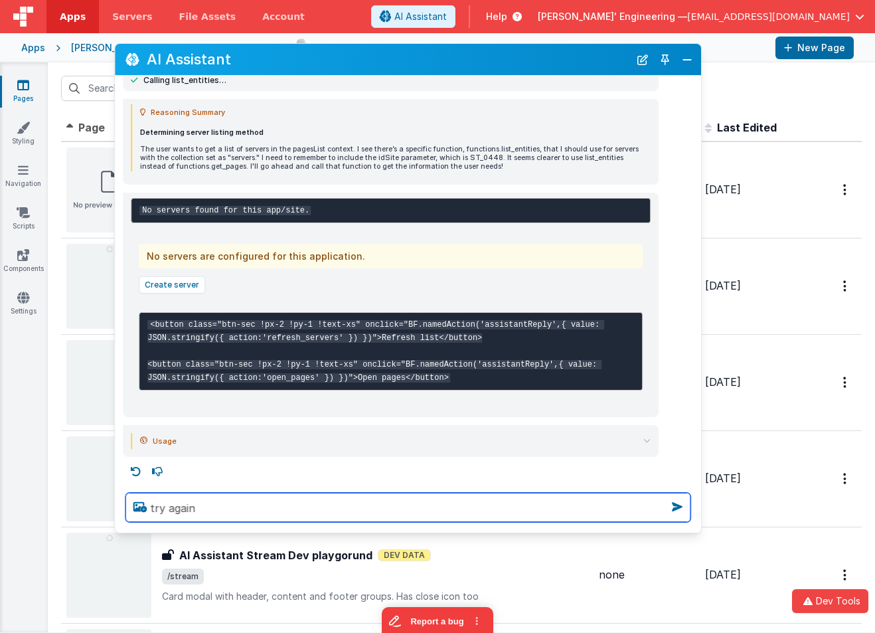
type textarea "try again"
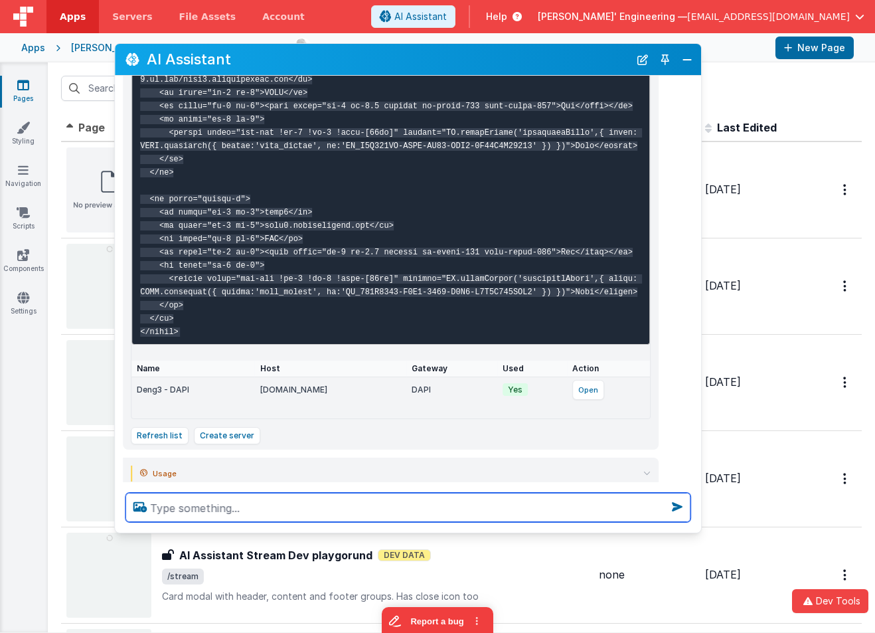
scroll to position [1046, 0]
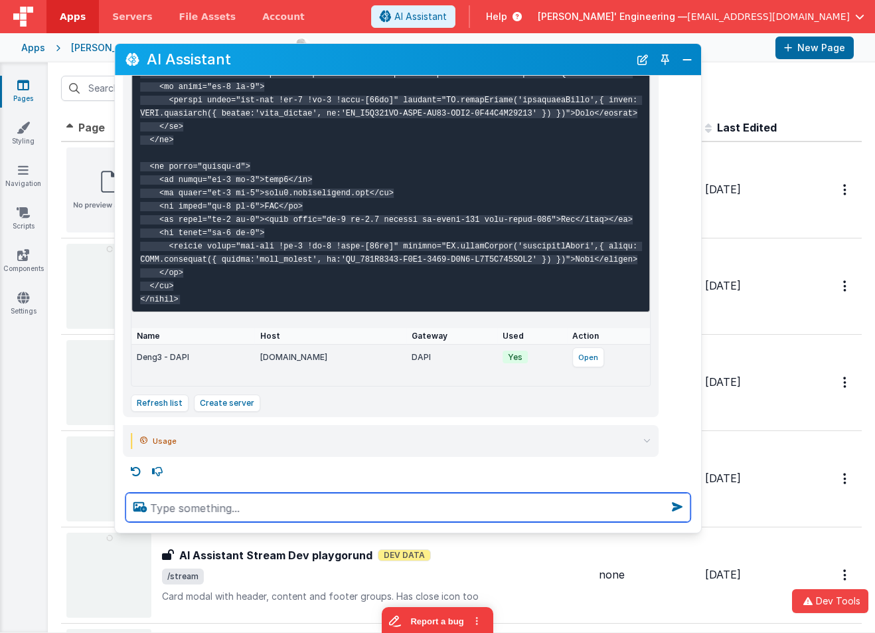
click at [238, 511] on textarea at bounding box center [407, 507] width 565 height 29
type textarea "create that list again"
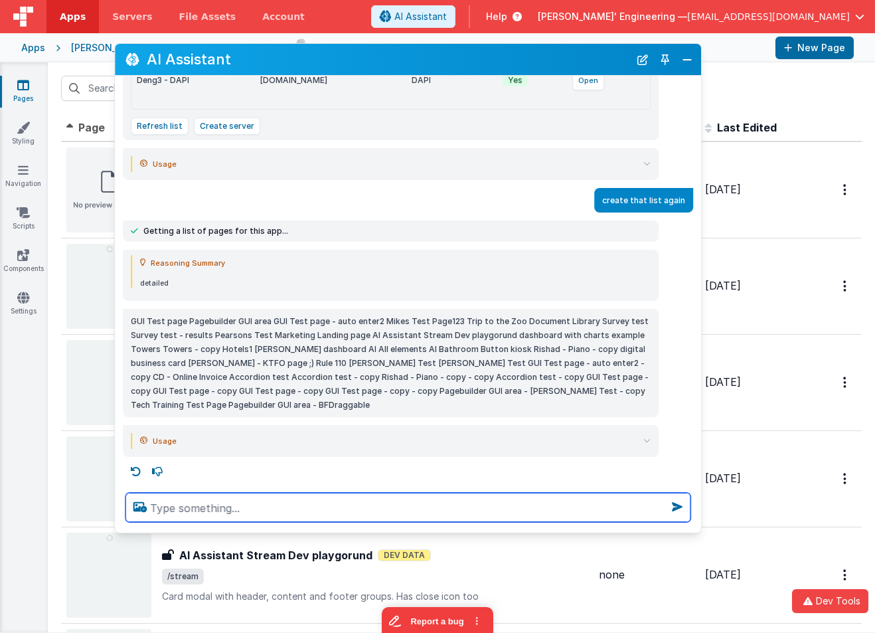
scroll to position [1323, 0]
click at [249, 505] on textarea at bounding box center [407, 507] width 565 height 29
type textarea "was that a list of servers?"
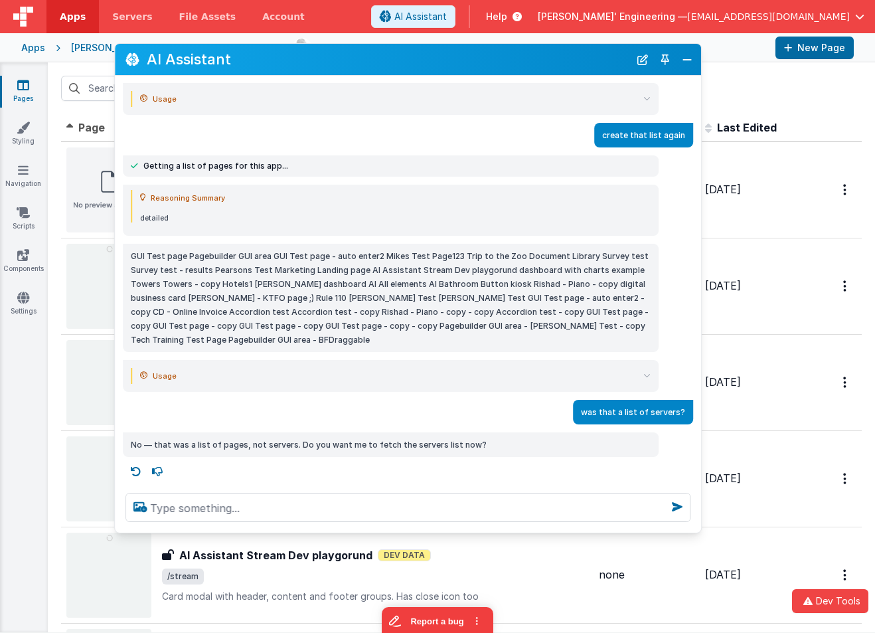
scroll to position [1388, 0]
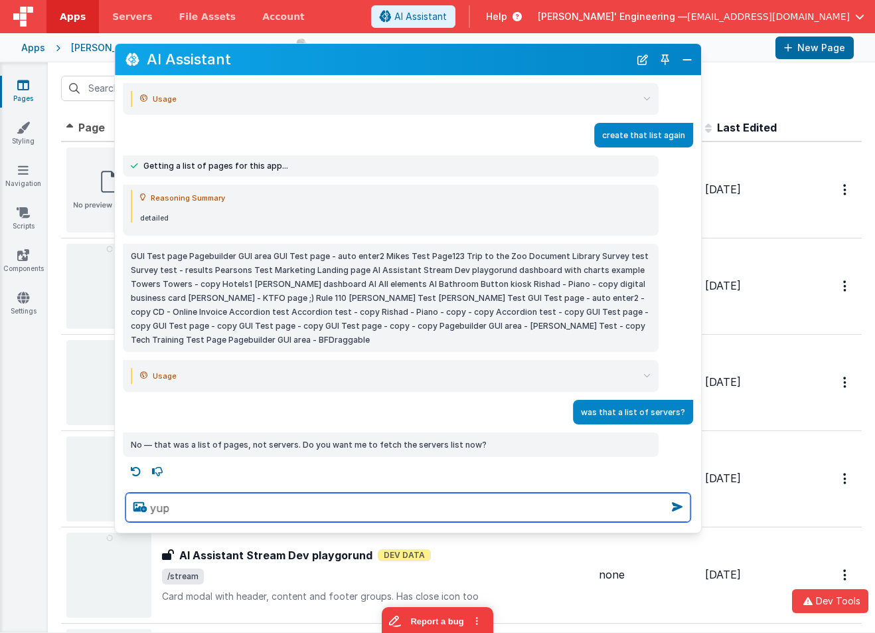
type textarea "yup"
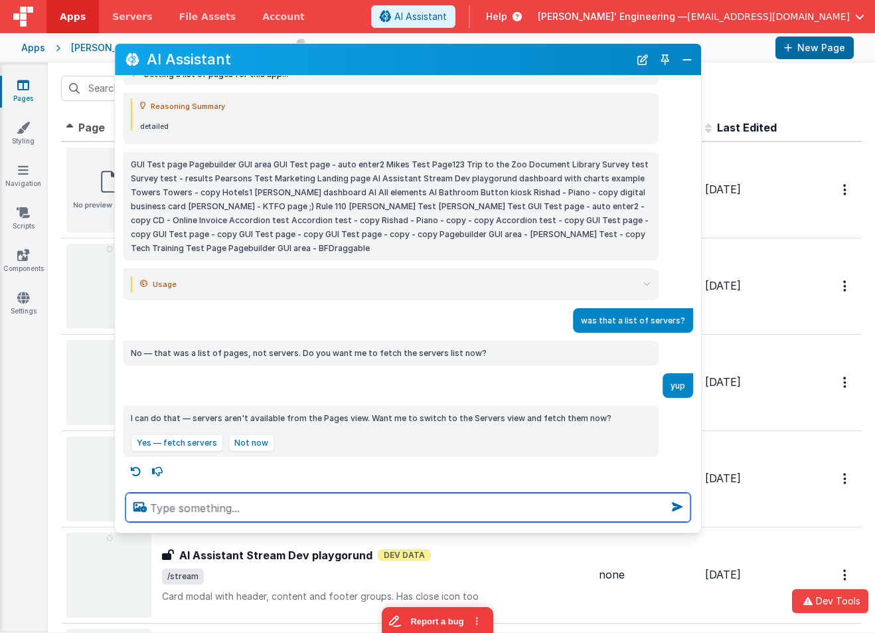
scroll to position [1479, 0]
type textarea "yeah they are, you have the tool"
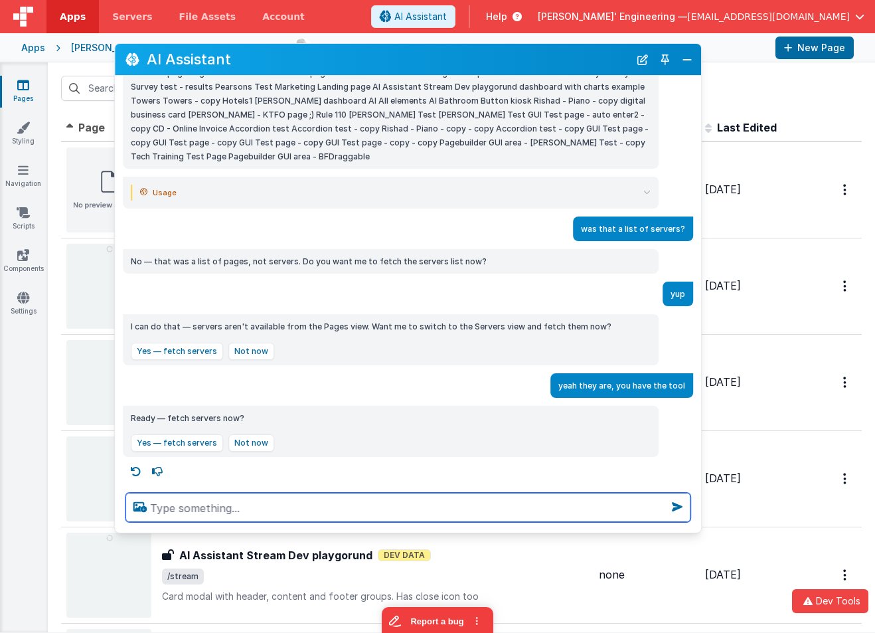
scroll to position [1571, 0]
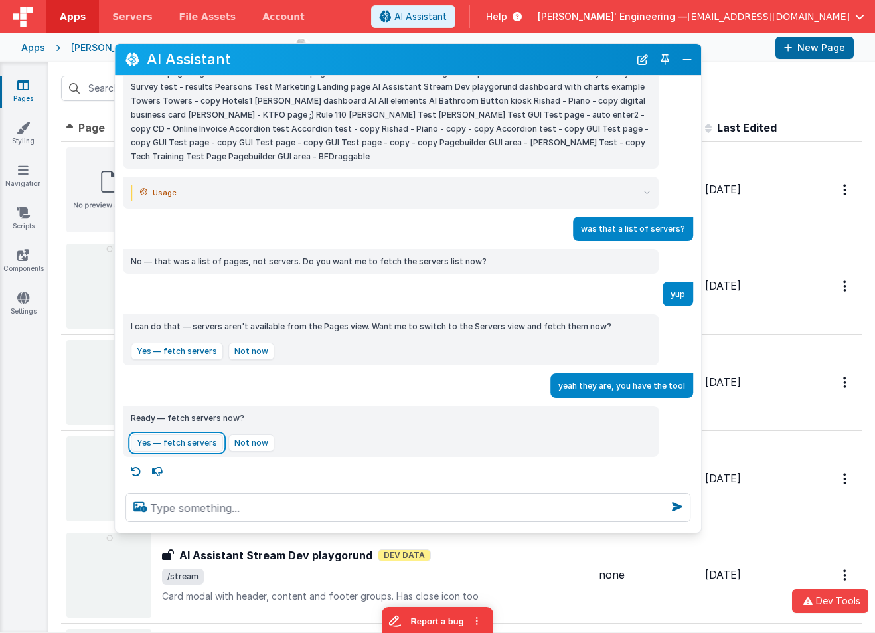
click at [210, 442] on button "Yes — fetch servers" at bounding box center [177, 442] width 92 height 17
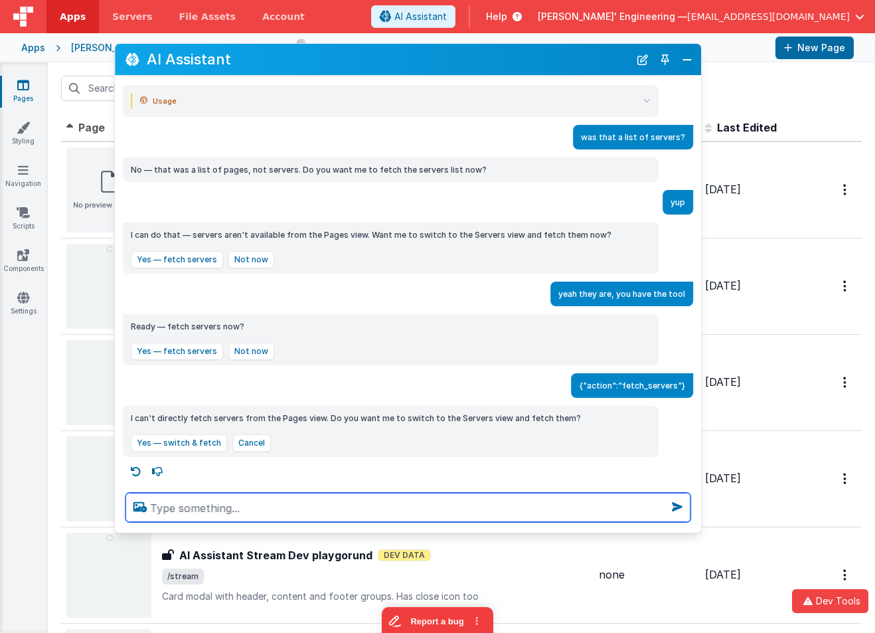
scroll to position [1663, 0]
click at [212, 500] on textarea at bounding box center [407, 507] width 565 height 29
type textarea "did you try the list_entities tool?????"
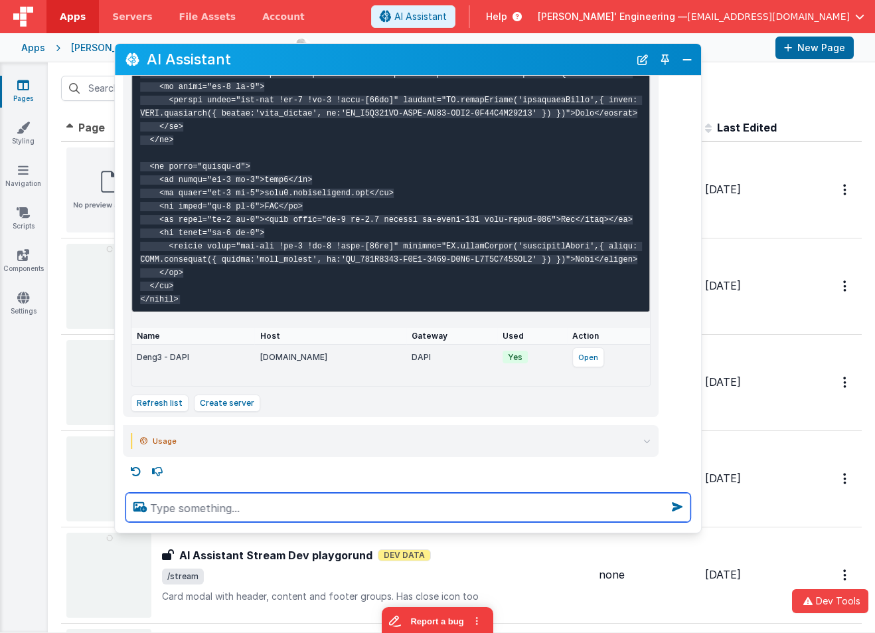
scroll to position [2660, 0]
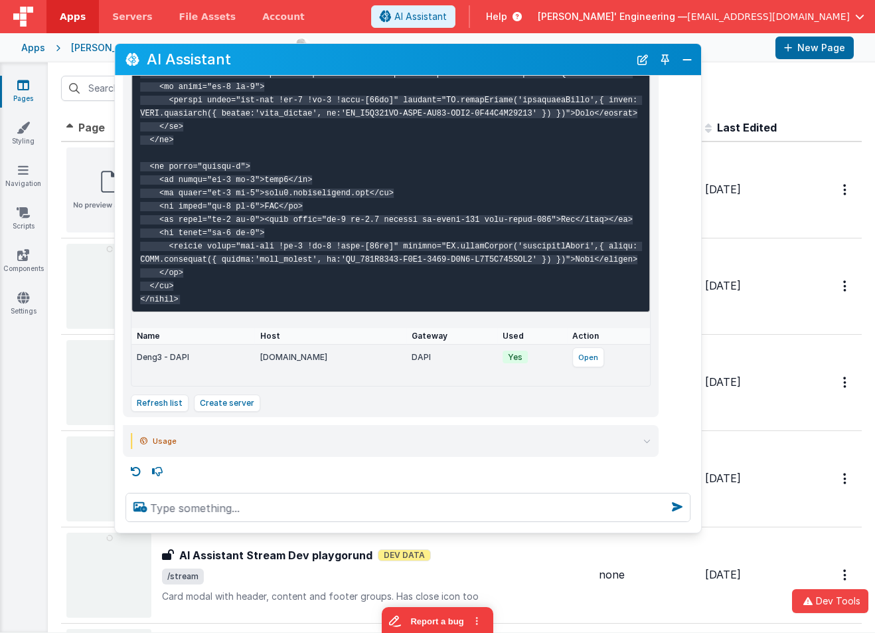
click at [649, 439] on icon at bounding box center [646, 441] width 7 height 7
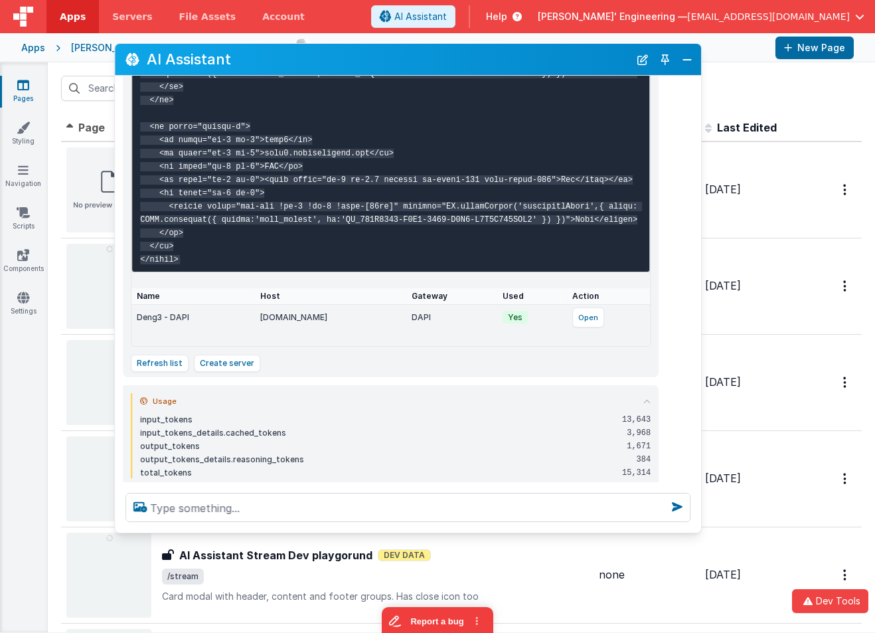
scroll to position [2729, 0]
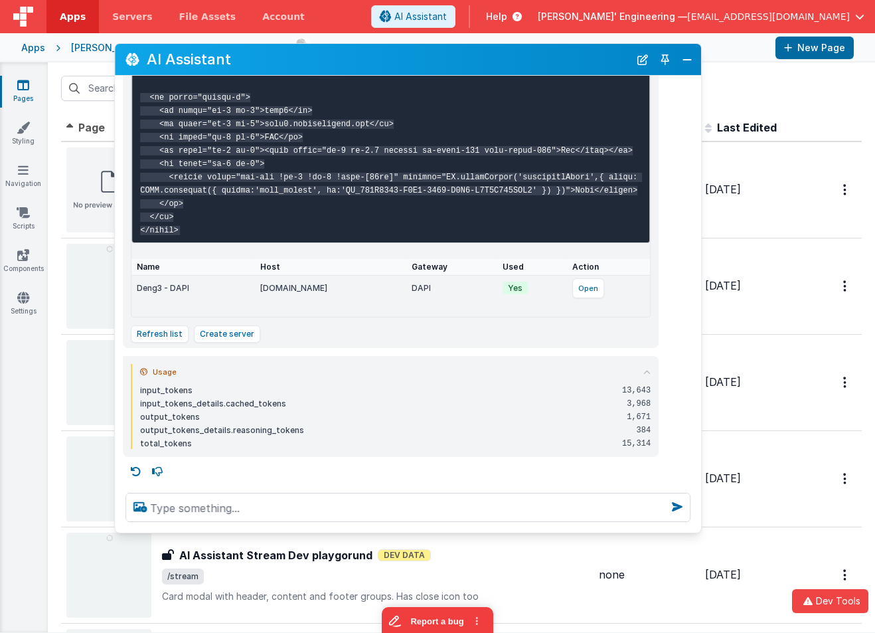
click at [645, 370] on icon at bounding box center [646, 372] width 7 height 7
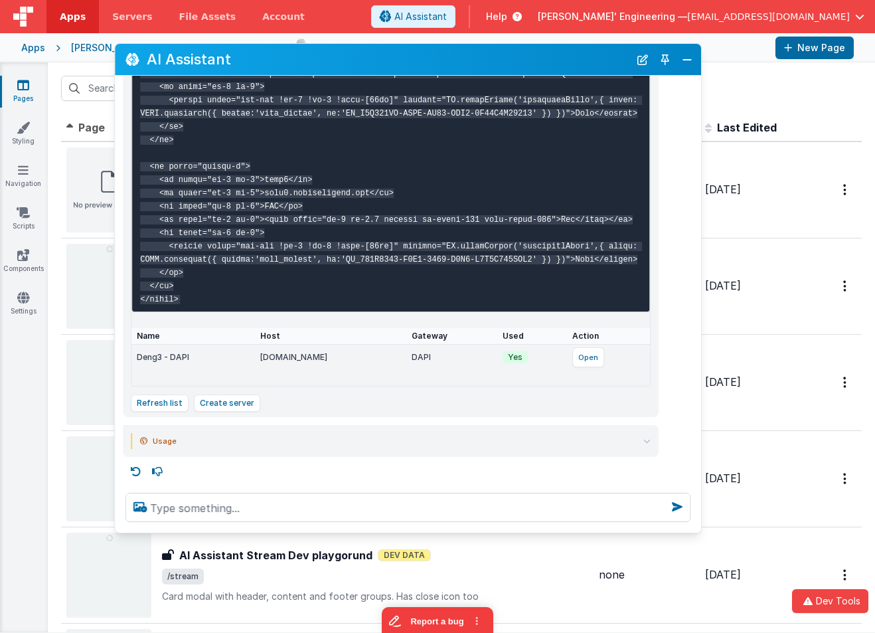
click at [682, 59] on button "Close" at bounding box center [687, 59] width 17 height 19
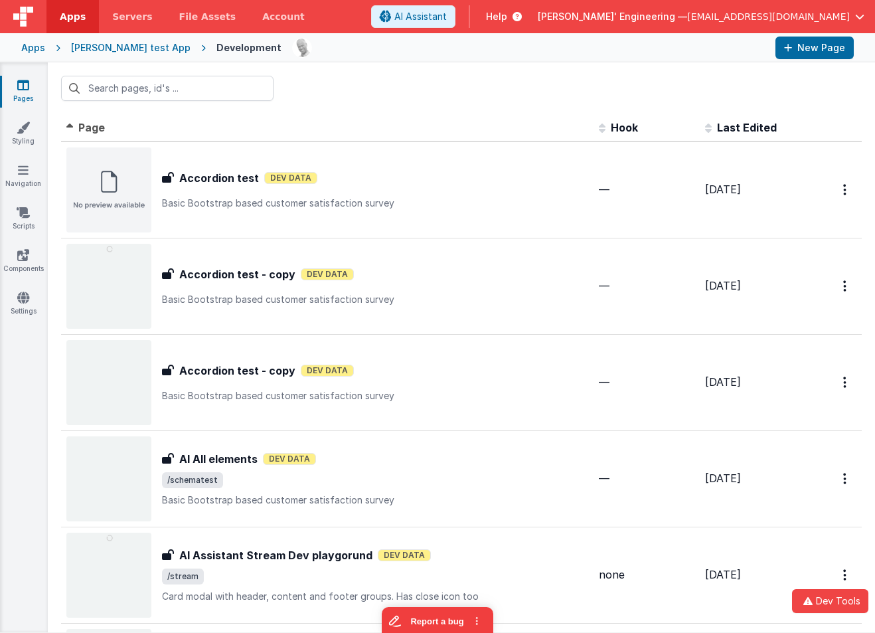
click at [447, 80] on div at bounding box center [461, 88] width 827 height 52
